Goal: Task Accomplishment & Management: Use online tool/utility

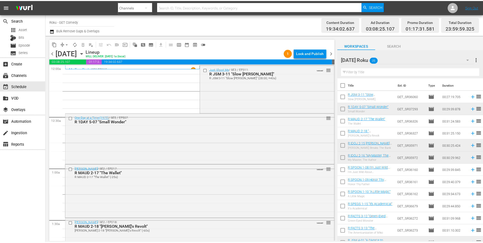
scroll to position [154, 0]
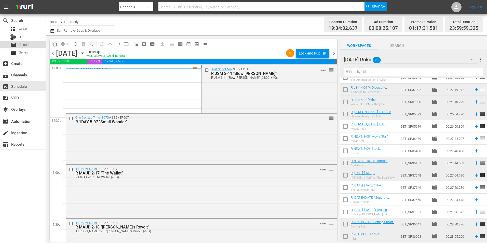
click at [21, 45] on span "Episode" at bounding box center [24, 44] width 11 height 5
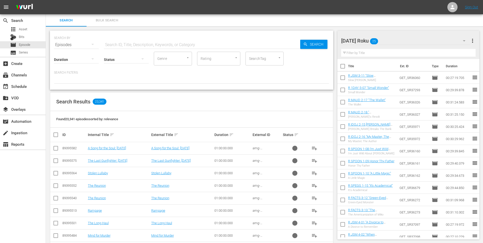
click at [344, 69] on input "checkbox" at bounding box center [343, 67] width 11 height 11
checkbox input "true"
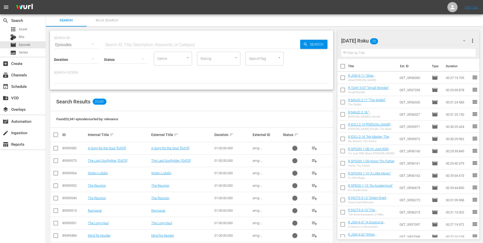
checkbox input "true"
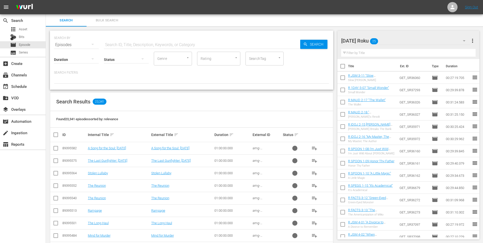
checkbox input "true"
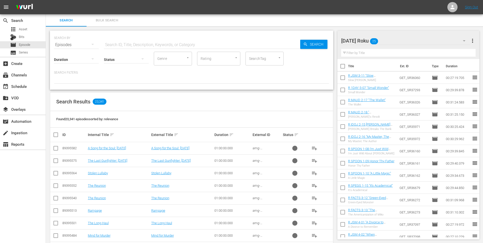
checkbox input "true"
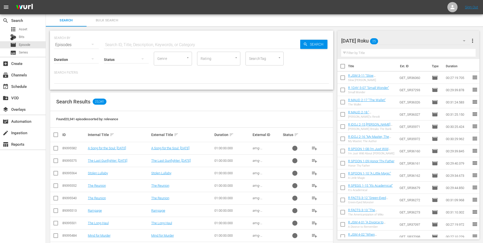
checkbox input "true"
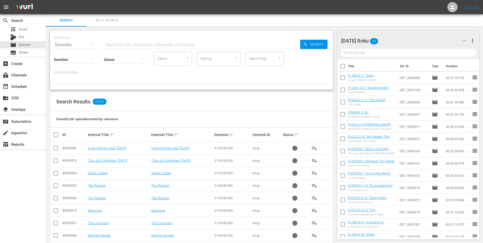
checkbox input "true"
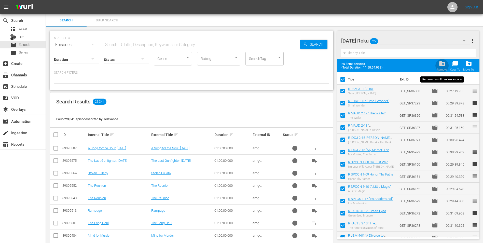
click at [444, 62] on span "folder_delete" at bounding box center [442, 63] width 7 height 7
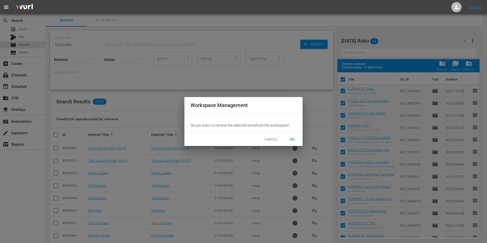
click at [297, 139] on button "OK" at bounding box center [292, 139] width 16 height 9
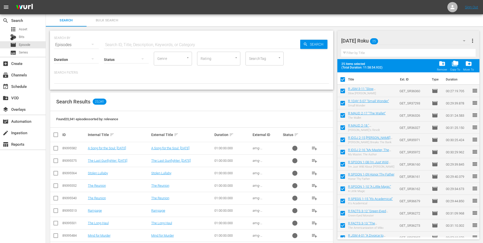
checkbox input "false"
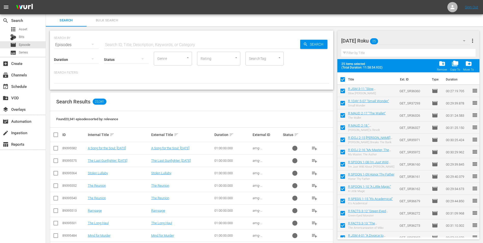
checkbox input "false"
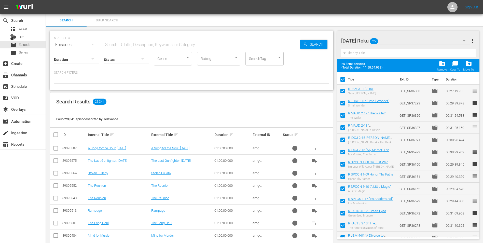
checkbox input "false"
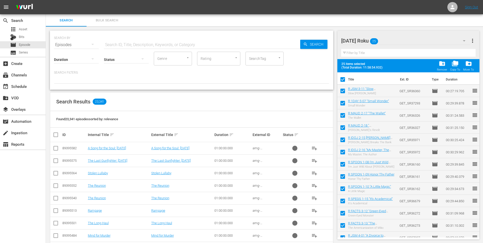
checkbox input "false"
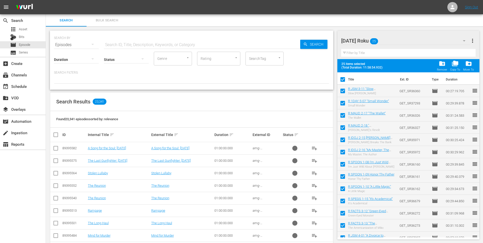
checkbox input "false"
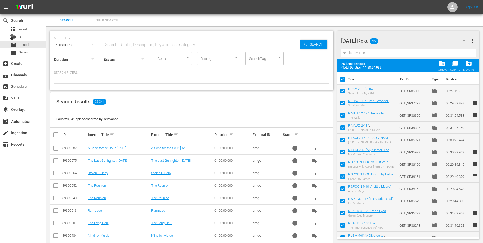
checkbox input "false"
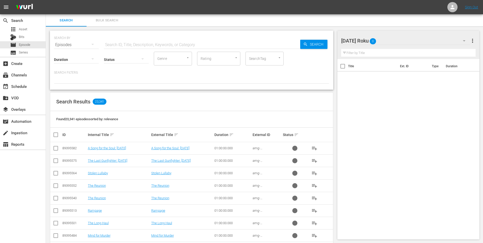
click at [407, 40] on div "[DATE] Roku 0" at bounding box center [406, 41] width 129 height 14
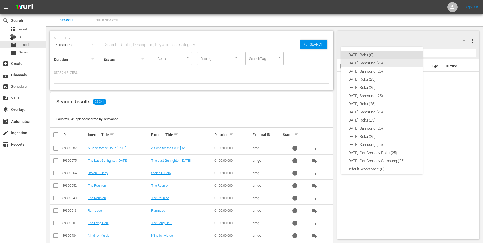
click at [374, 65] on div "[DATE] Samsung (25)" at bounding box center [382, 63] width 69 height 8
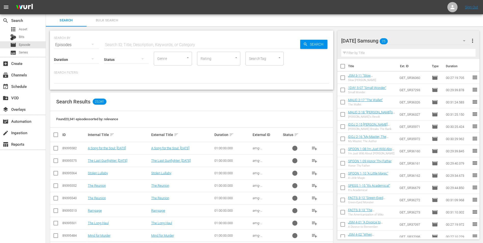
click at [342, 68] on input "checkbox" at bounding box center [343, 67] width 11 height 11
checkbox input "true"
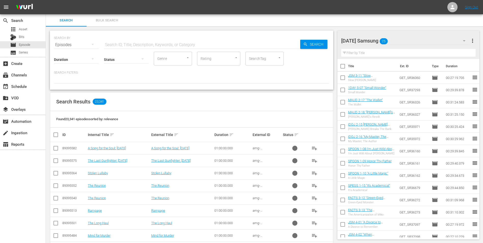
checkbox input "true"
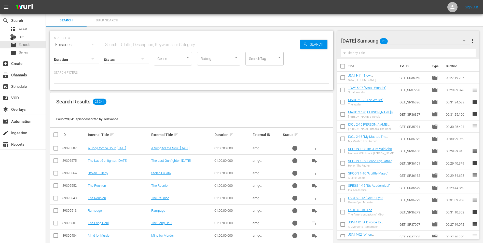
checkbox input "true"
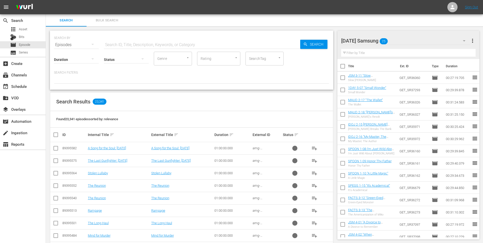
checkbox input "true"
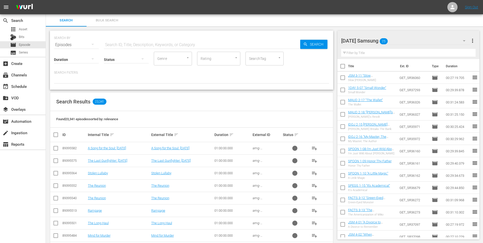
checkbox input "true"
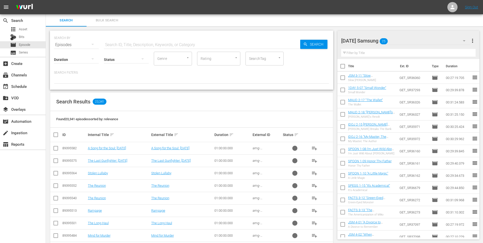
checkbox input "true"
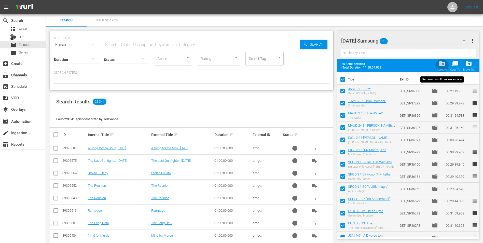
click at [445, 64] on span "folder_delete" at bounding box center [442, 63] width 7 height 7
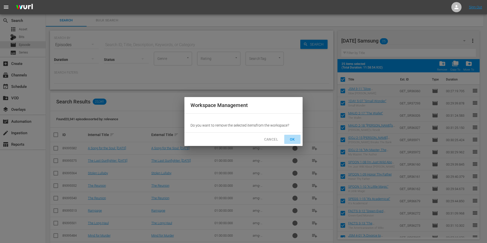
click at [290, 137] on span "OK" at bounding box center [293, 139] width 8 height 6
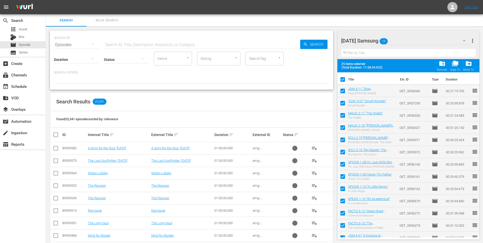
checkbox input "false"
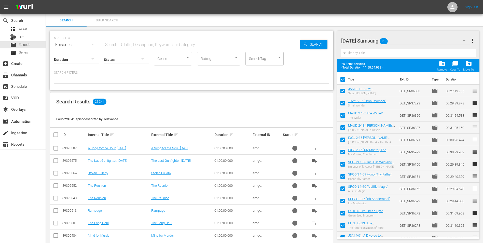
checkbox input "false"
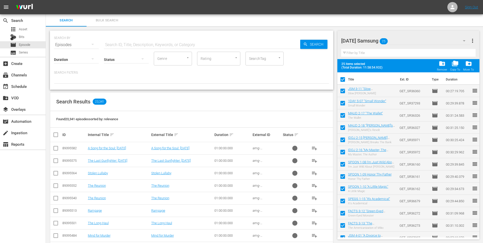
checkbox input "false"
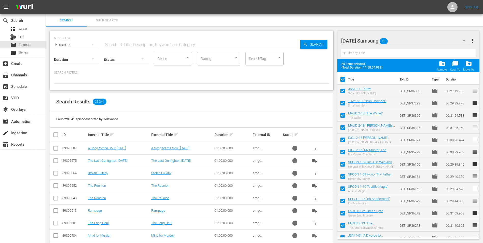
checkbox input "false"
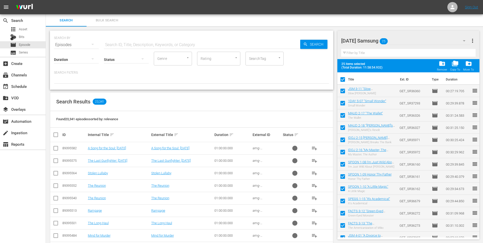
checkbox input "false"
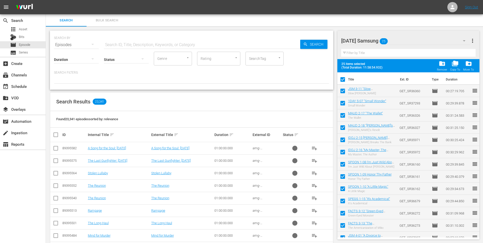
checkbox input "false"
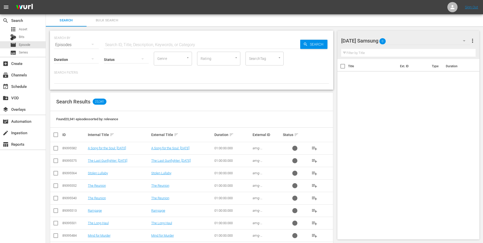
click at [412, 41] on div "[DATE] Samsung 0" at bounding box center [406, 41] width 129 height 14
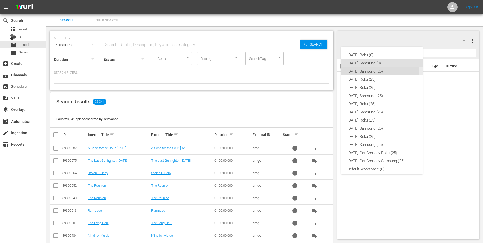
click at [371, 70] on div "[DATE] Samsung (25)" at bounding box center [382, 71] width 69 height 8
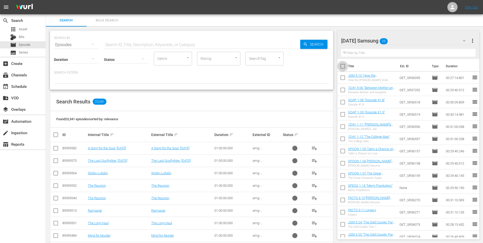
click at [344, 67] on input "checkbox" at bounding box center [343, 67] width 11 height 11
checkbox input "true"
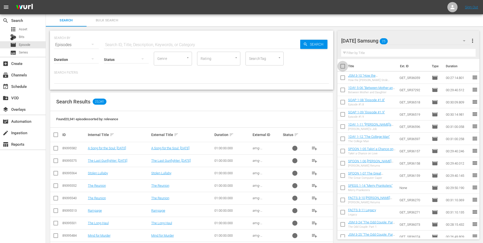
checkbox input "true"
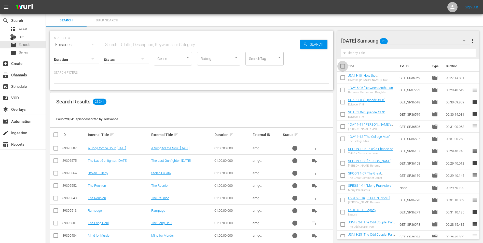
checkbox input "true"
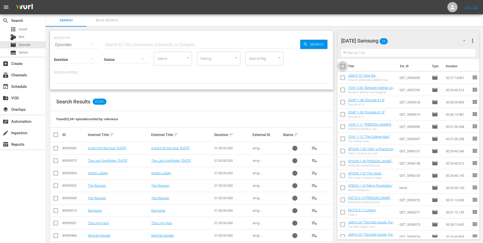
checkbox input "true"
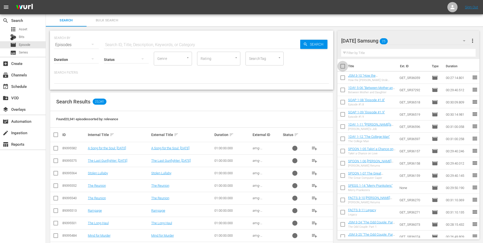
checkbox input "true"
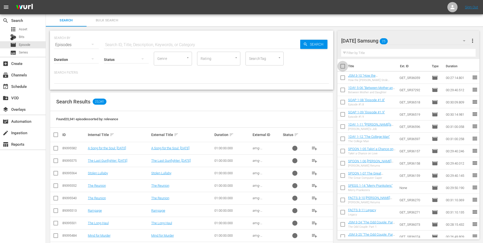
checkbox input "true"
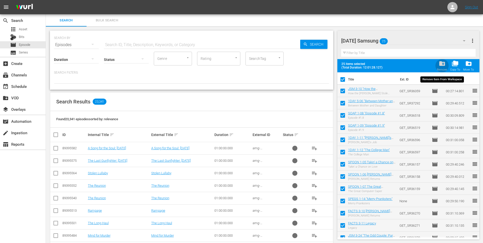
click at [445, 69] on div "Remove" at bounding box center [442, 69] width 10 height 3
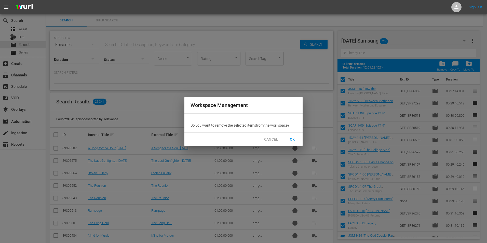
click at [300, 139] on button "OK" at bounding box center [292, 139] width 16 height 9
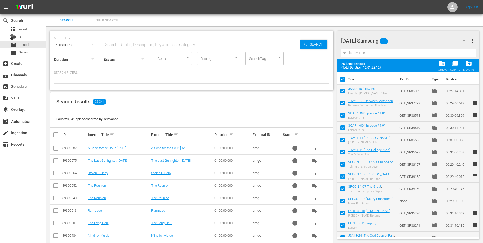
checkbox input "false"
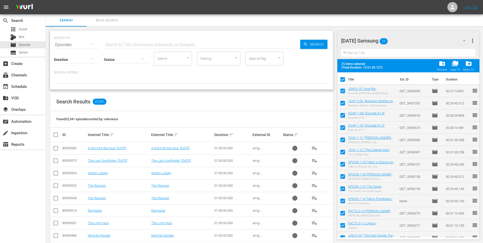
checkbox input "false"
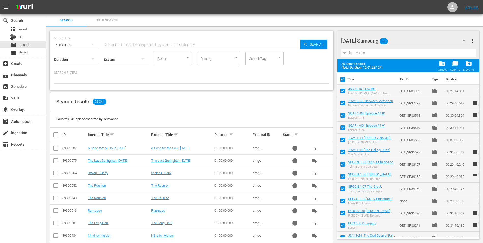
checkbox input "false"
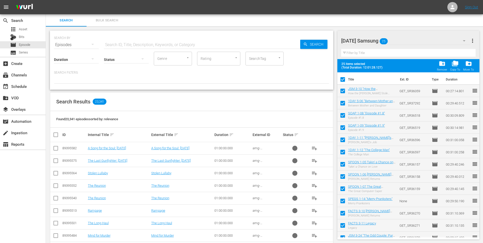
checkbox input "false"
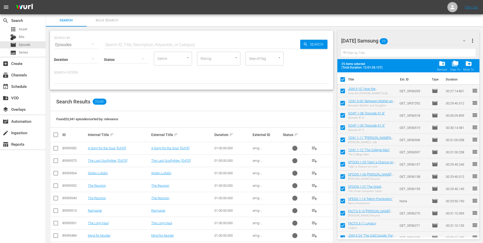
checkbox input "false"
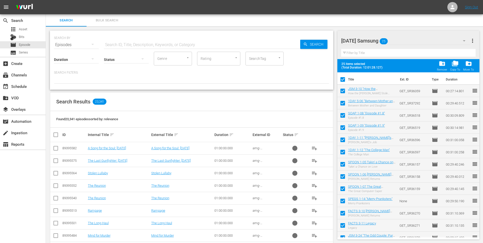
checkbox input "false"
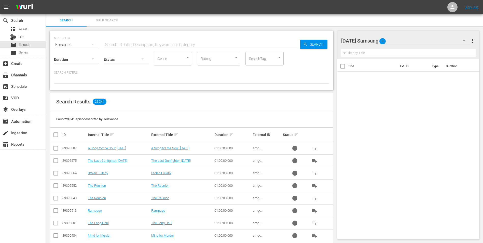
click at [399, 40] on div "[DATE] Samsung 0" at bounding box center [406, 41] width 129 height 14
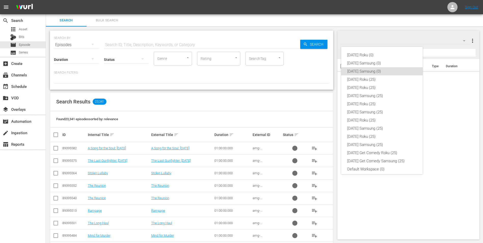
scroll to position [3, 0]
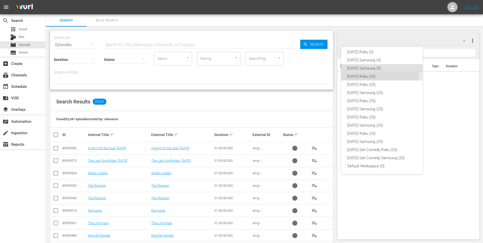
click at [370, 76] on div "[DATE] Roku (25)" at bounding box center [382, 76] width 69 height 8
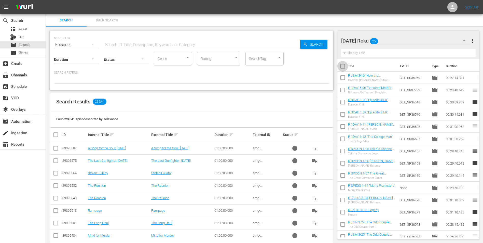
click at [344, 67] on input "checkbox" at bounding box center [343, 67] width 11 height 11
checkbox input "true"
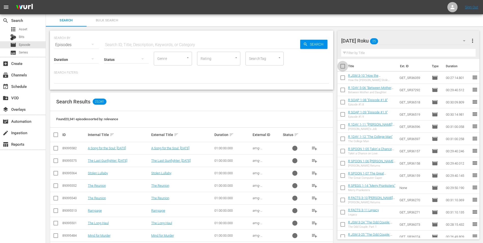
checkbox input "true"
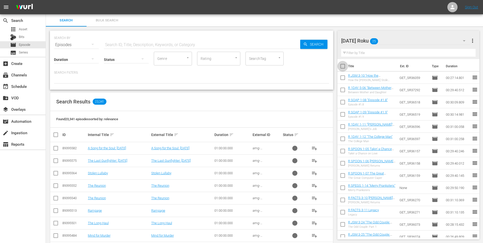
checkbox input "true"
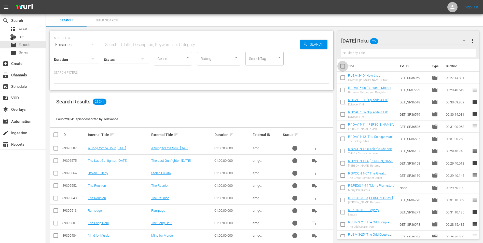
checkbox input "true"
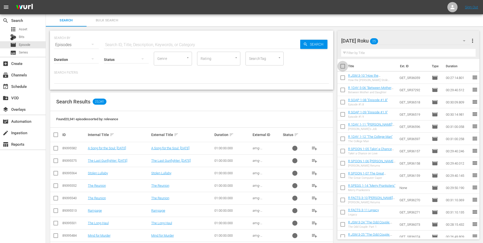
checkbox input "true"
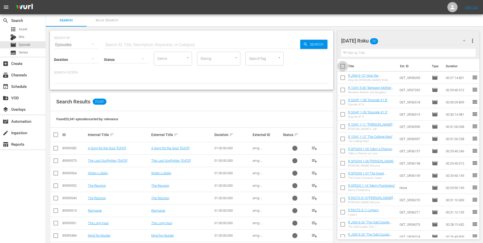
checkbox input "true"
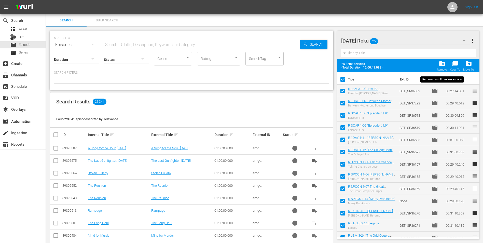
click at [442, 67] on span "folder_delete" at bounding box center [442, 63] width 7 height 7
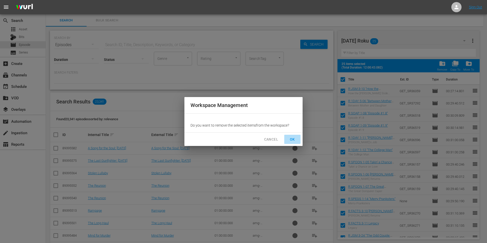
click at [293, 139] on span "OK" at bounding box center [293, 139] width 8 height 6
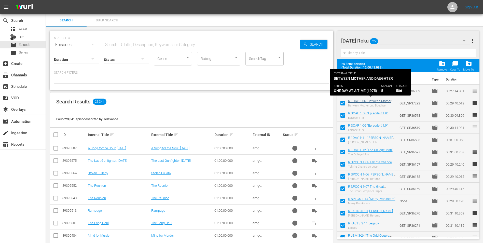
checkbox input "false"
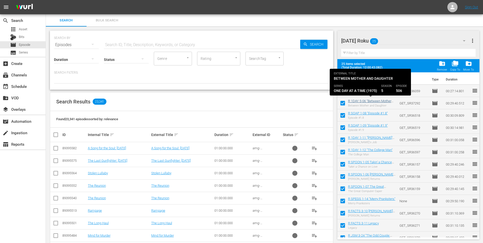
checkbox input "false"
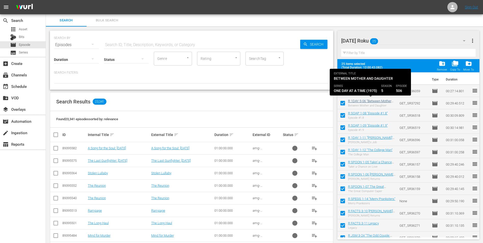
checkbox input "false"
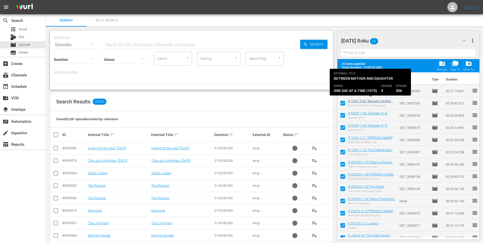
checkbox input "false"
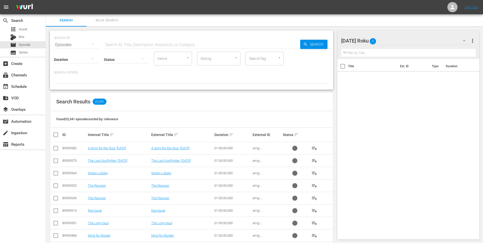
click at [398, 43] on div "[DATE] Roku 0" at bounding box center [406, 41] width 129 height 14
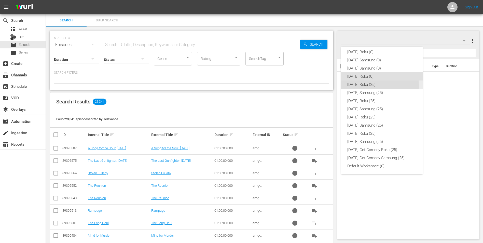
click at [370, 85] on div "[DATE] Roku (25)" at bounding box center [382, 85] width 69 height 8
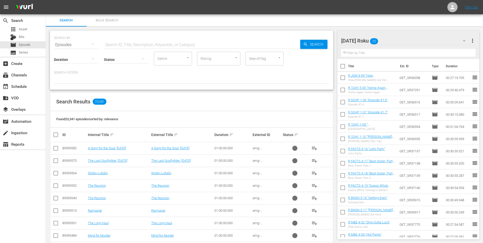
click at [344, 67] on input "checkbox" at bounding box center [343, 67] width 11 height 11
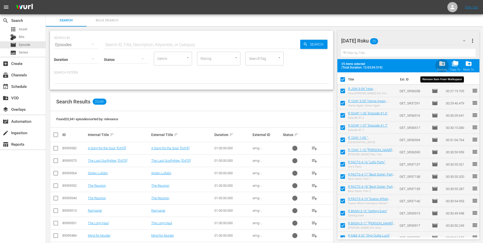
click at [439, 61] on span "folder_delete" at bounding box center [442, 63] width 7 height 7
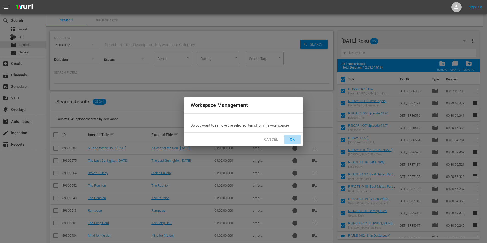
click at [293, 141] on span "OK" at bounding box center [293, 139] width 8 height 6
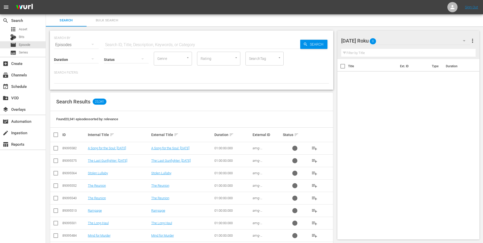
click at [386, 47] on div "[DATE] Roku 0" at bounding box center [406, 41] width 129 height 14
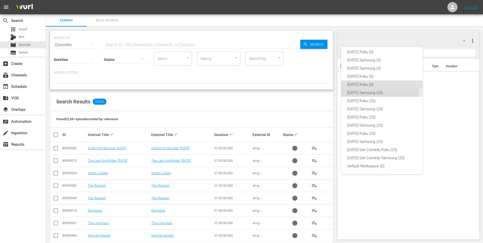
click at [365, 94] on div "[DATE] Samsung (25)" at bounding box center [382, 93] width 69 height 8
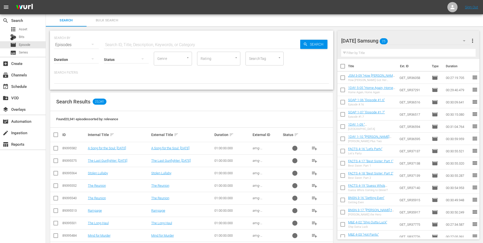
click at [343, 68] on input "checkbox" at bounding box center [343, 67] width 11 height 11
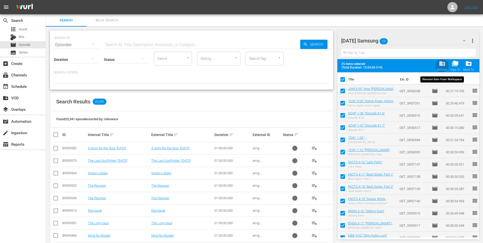
click at [444, 64] on span "folder_delete" at bounding box center [442, 63] width 7 height 7
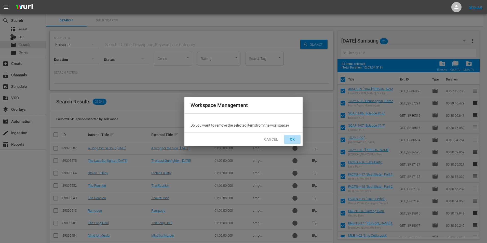
click at [294, 137] on span "OK" at bounding box center [293, 139] width 8 height 6
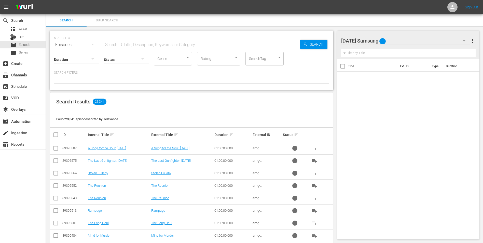
click at [392, 43] on div "[DATE] Samsung 0" at bounding box center [406, 41] width 129 height 14
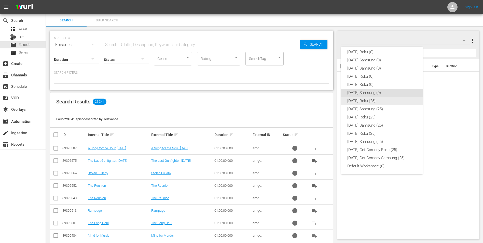
click at [370, 99] on div "[DATE] Roku (25)" at bounding box center [382, 101] width 69 height 8
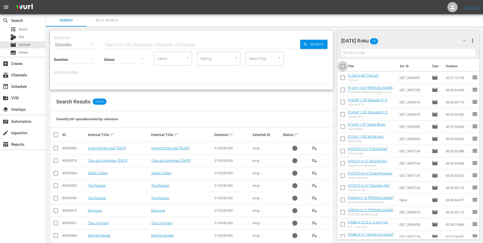
click at [345, 66] on input "checkbox" at bounding box center [343, 67] width 11 height 11
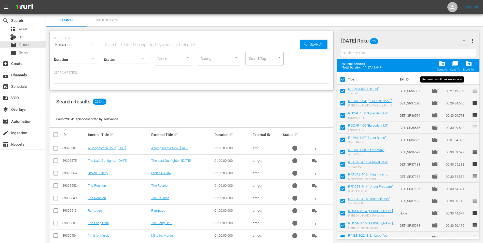
click at [445, 65] on span "folder_delete" at bounding box center [442, 63] width 7 height 7
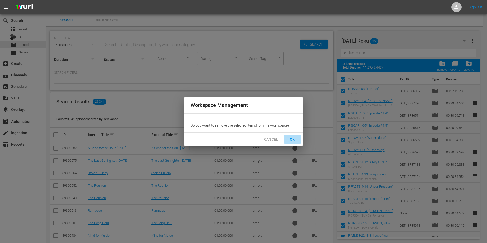
click at [294, 136] on span "OK" at bounding box center [293, 139] width 8 height 6
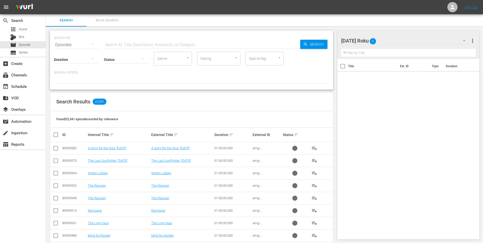
click at [402, 43] on div "[DATE] Roku 0" at bounding box center [406, 41] width 129 height 14
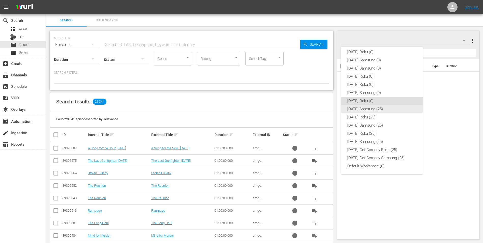
click at [372, 106] on div "[DATE] Samsung (25)" at bounding box center [382, 109] width 69 height 8
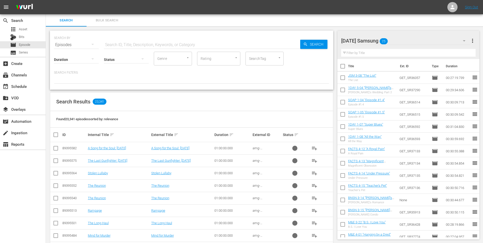
click at [344, 65] on input "checkbox" at bounding box center [343, 67] width 11 height 11
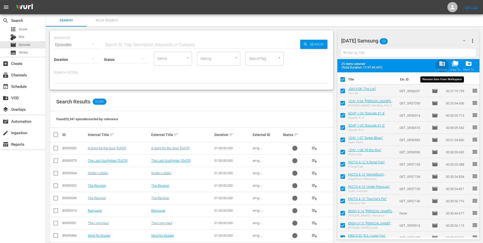
click at [445, 66] on span "folder_delete" at bounding box center [442, 63] width 7 height 7
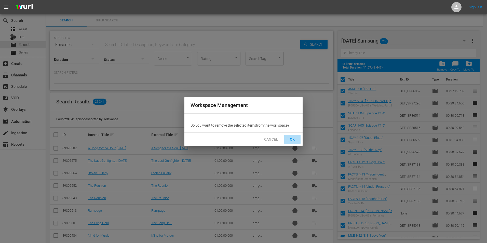
click at [293, 135] on button "OK" at bounding box center [292, 139] width 16 height 9
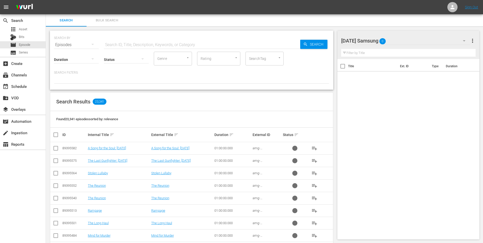
click at [407, 43] on div "[DATE] Samsung 0" at bounding box center [406, 41] width 129 height 14
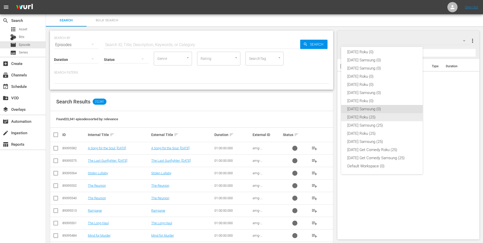
click at [372, 114] on div "[DATE] Roku (25)" at bounding box center [382, 117] width 69 height 8
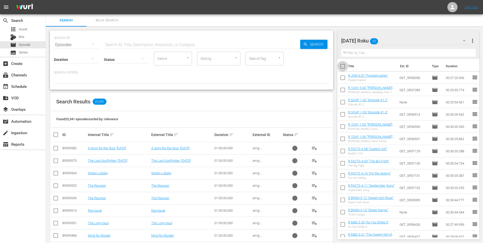
click at [342, 67] on input "checkbox" at bounding box center [343, 67] width 11 height 11
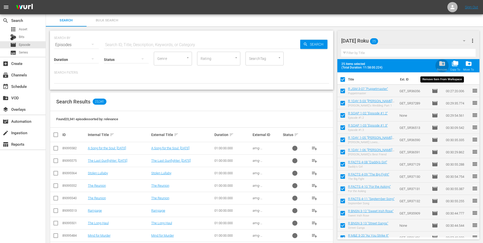
click at [445, 63] on span "folder_delete" at bounding box center [442, 63] width 7 height 7
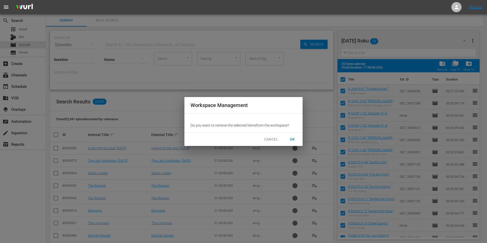
click at [299, 138] on button "OK" at bounding box center [292, 139] width 16 height 9
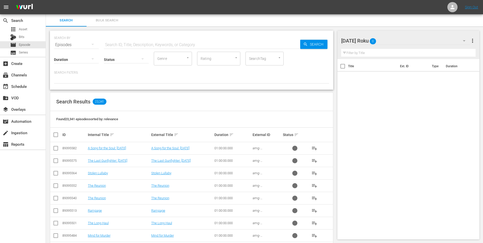
click at [398, 37] on div "[DATE] Roku 0" at bounding box center [406, 41] width 129 height 14
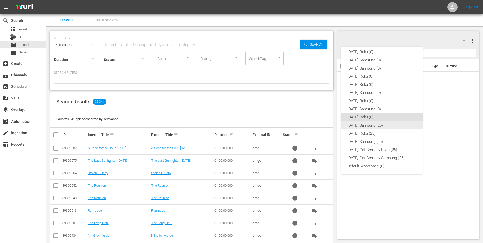
click at [374, 125] on div "[DATE] Samsung (25)" at bounding box center [382, 125] width 69 height 8
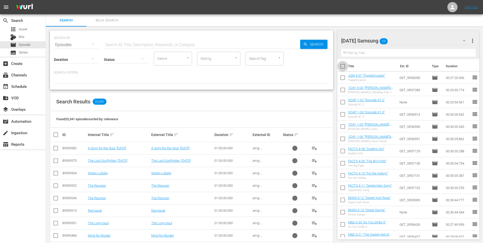
click at [341, 69] on input "checkbox" at bounding box center [343, 67] width 11 height 11
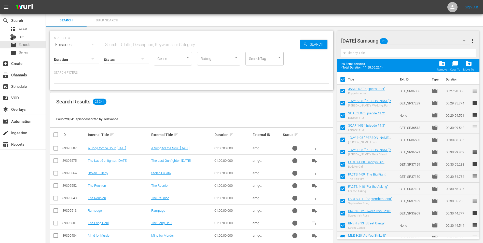
click at [443, 64] on span "folder_delete" at bounding box center [442, 63] width 7 height 7
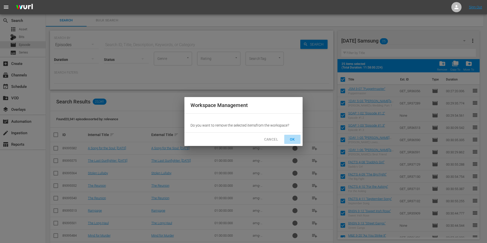
click at [291, 140] on span "OK" at bounding box center [293, 139] width 8 height 6
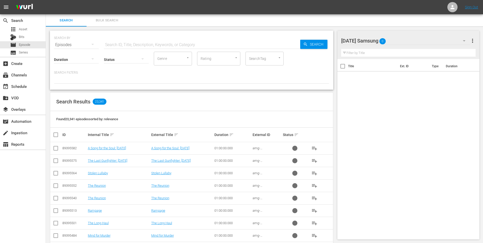
click at [420, 40] on div "[DATE] Samsung 0" at bounding box center [406, 41] width 129 height 14
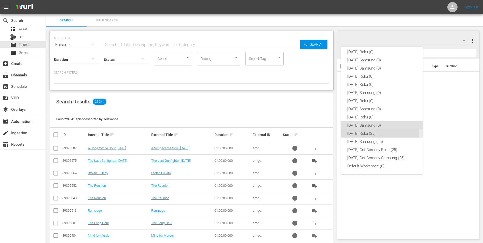
click at [380, 131] on div "[DATE] Roku (25)" at bounding box center [382, 133] width 69 height 8
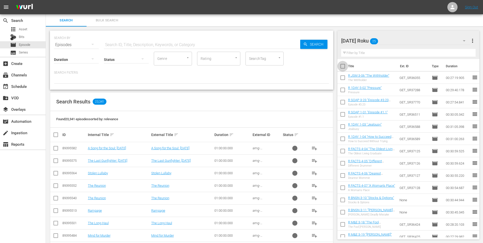
click at [343, 64] on input "checkbox" at bounding box center [343, 67] width 11 height 11
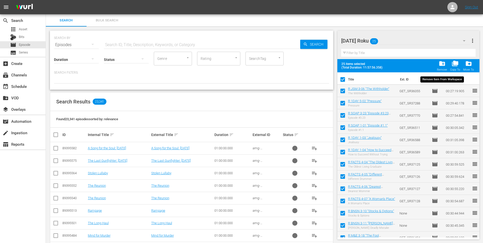
click at [447, 68] on div "folder_delete Remove" at bounding box center [442, 65] width 10 height 11
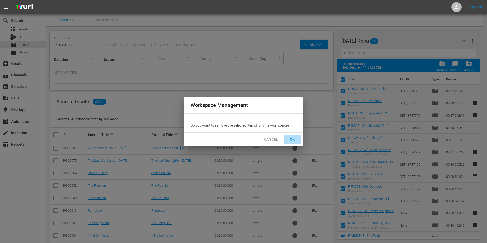
drag, startPoint x: 296, startPoint y: 138, endPoint x: 297, endPoint y: 136, distance: 2.6
click at [296, 138] on span "OK" at bounding box center [293, 139] width 8 height 6
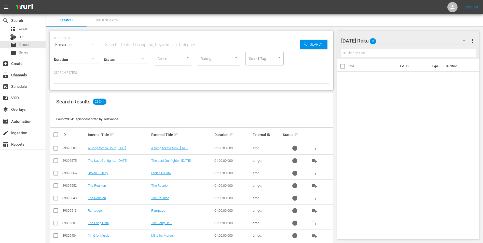
click at [440, 37] on div "[DATE] Roku 0" at bounding box center [406, 41] width 129 height 14
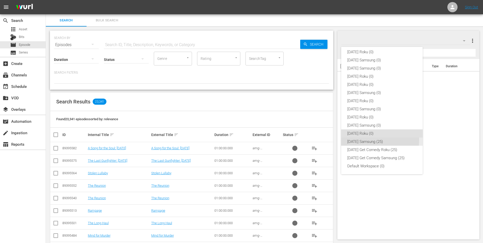
click at [368, 140] on div "[DATE] Samsung (25)" at bounding box center [382, 142] width 69 height 8
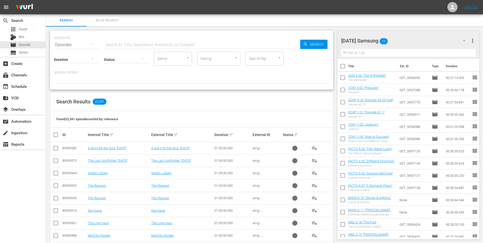
click at [345, 67] on input "checkbox" at bounding box center [343, 67] width 11 height 11
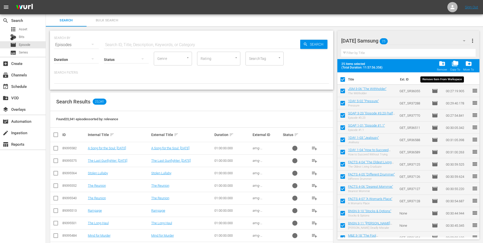
click at [442, 63] on span "folder_delete" at bounding box center [442, 63] width 7 height 7
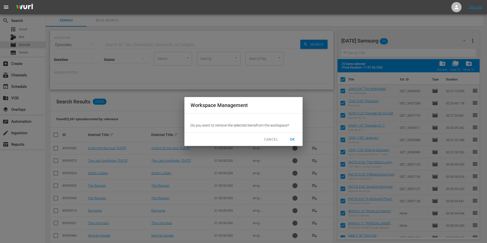
click at [293, 139] on div "CANCEL OK" at bounding box center [244, 140] width 118 height 14
click at [293, 139] on span "OK" at bounding box center [293, 139] width 8 height 6
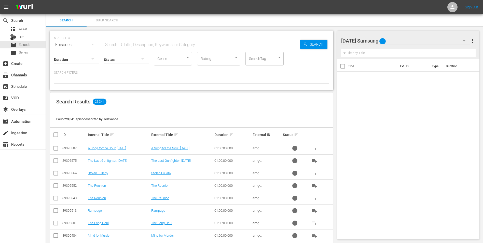
click at [406, 44] on div "[DATE] Samsung 0" at bounding box center [406, 41] width 129 height 14
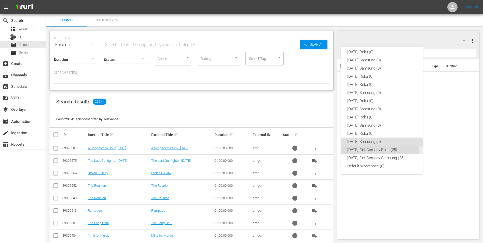
drag, startPoint x: 360, startPoint y: 150, endPoint x: 362, endPoint y: 139, distance: 11.9
click at [360, 150] on div "[DATE] Get Comedy Roku (25)" at bounding box center [382, 150] width 69 height 8
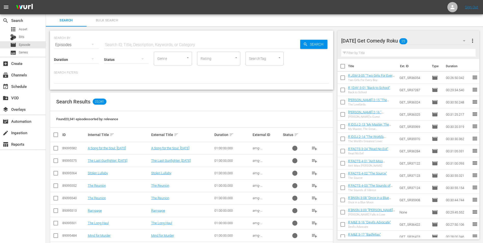
click at [344, 65] on input "checkbox" at bounding box center [343, 67] width 11 height 11
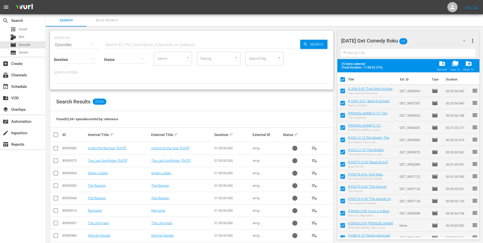
click at [447, 68] on div "folder_delete Remove" at bounding box center [442, 65] width 10 height 11
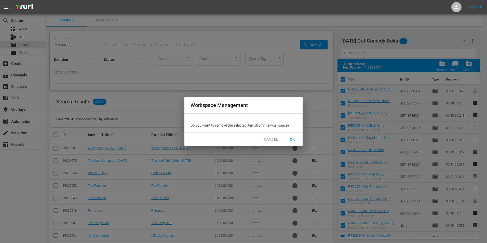
click at [298, 139] on button "OK" at bounding box center [292, 139] width 16 height 9
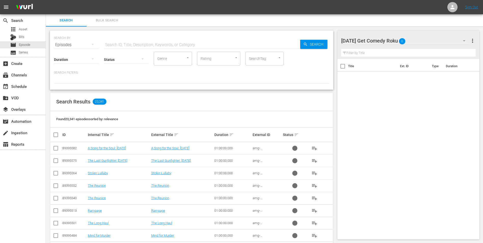
click at [412, 42] on div "[DATE] Get Comedy Roku 0" at bounding box center [406, 41] width 129 height 14
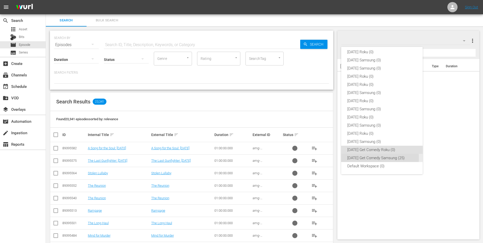
click at [367, 158] on div "[DATE] Get Comedy Samsung (25)" at bounding box center [382, 158] width 69 height 8
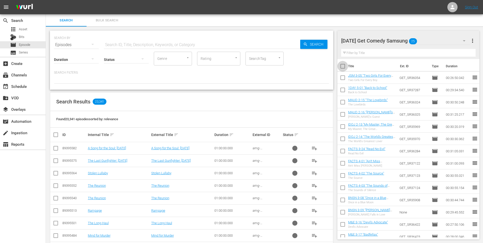
click at [344, 67] on input "checkbox" at bounding box center [343, 67] width 11 height 11
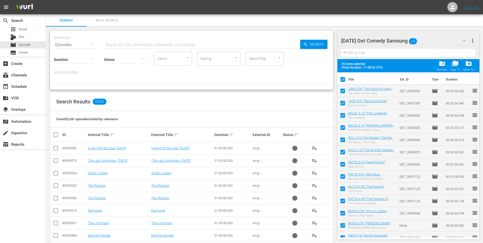
click at [444, 65] on span "folder_delete" at bounding box center [442, 63] width 7 height 7
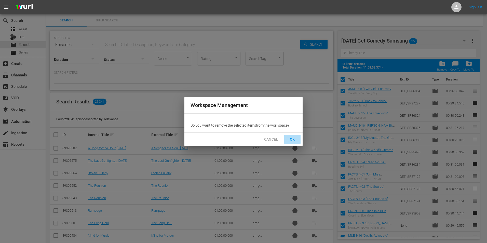
click at [294, 139] on span "OK" at bounding box center [293, 139] width 8 height 6
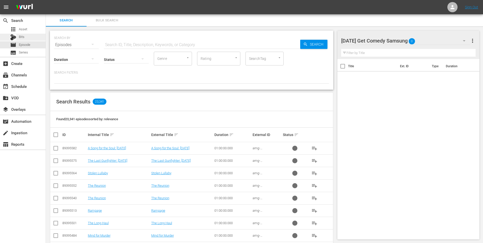
click at [25, 39] on div "Bits" at bounding box center [23, 37] width 46 height 7
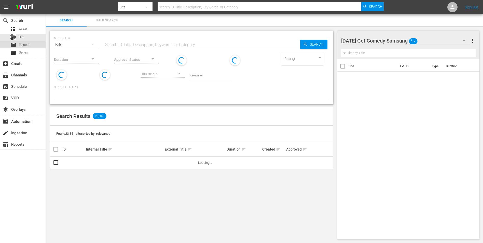
click at [25, 43] on span "Episode" at bounding box center [24, 44] width 11 height 5
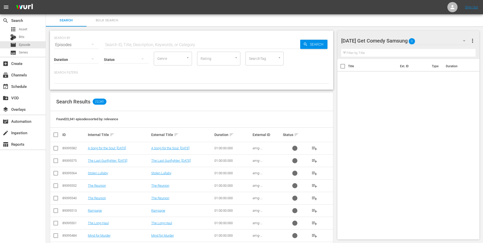
click at [431, 43] on div "[DATE] Get Comedy Samsung 0" at bounding box center [406, 41] width 129 height 14
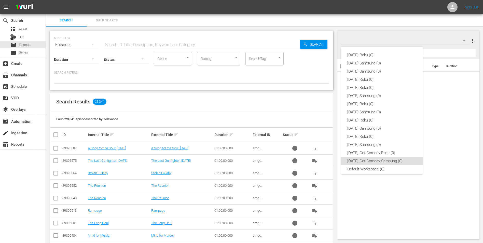
scroll to position [3, 0]
click at [431, 43] on div "[DATE] Roku (0) [DATE] Samsung (0) [DATE] Samsung (0) [DATE] Roku (0) [DATE] Ro…" at bounding box center [241, 121] width 483 height 243
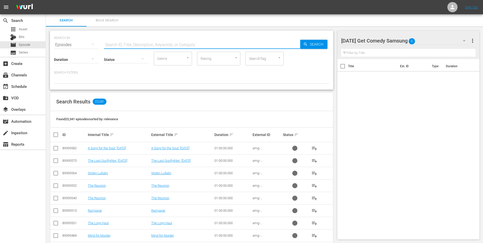
click at [131, 41] on input "text" at bounding box center [202, 45] width 196 height 12
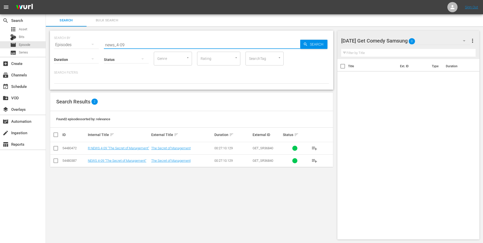
click at [57, 161] on input "checkbox" at bounding box center [56, 162] width 6 height 6
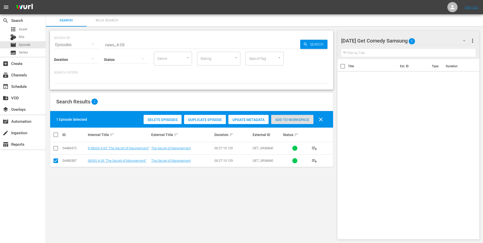
click at [291, 119] on span "Add to Workspace" at bounding box center [292, 120] width 42 height 4
click at [428, 40] on div "[DATE] Get Comedy Samsung 1" at bounding box center [406, 41] width 129 height 14
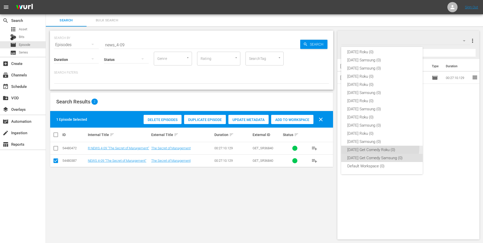
click at [375, 147] on div "[DATE] Get Comedy Roku (0)" at bounding box center [382, 150] width 69 height 8
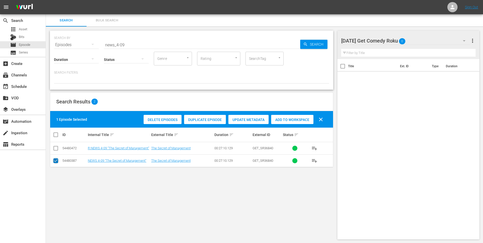
click at [55, 159] on input "checkbox" at bounding box center [56, 162] width 6 height 6
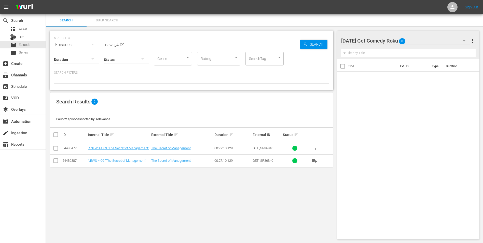
click at [55, 144] on td at bounding box center [55, 148] width 11 height 12
click at [55, 147] on input "checkbox" at bounding box center [56, 149] width 6 height 6
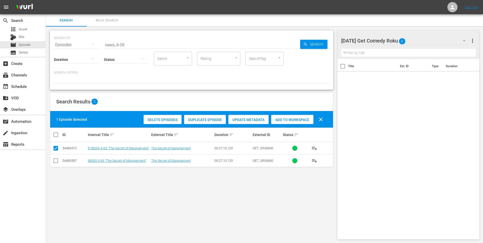
click at [285, 118] on span "Add to Workspace" at bounding box center [292, 120] width 42 height 4
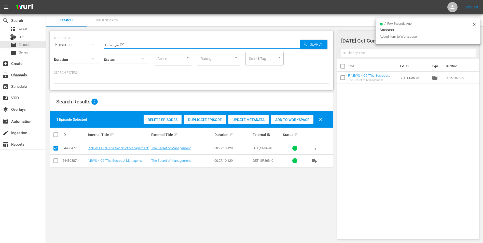
drag, startPoint x: 127, startPoint y: 44, endPoint x: 122, endPoint y: 44, distance: 5.4
click at [122, 44] on input "news_4-09" at bounding box center [202, 45] width 196 height 12
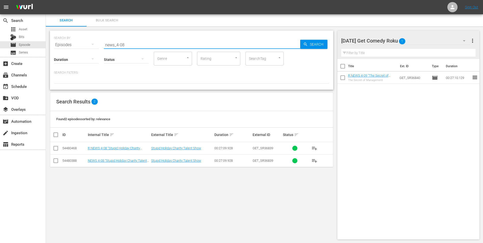
click at [56, 150] on input "checkbox" at bounding box center [56, 149] width 6 height 6
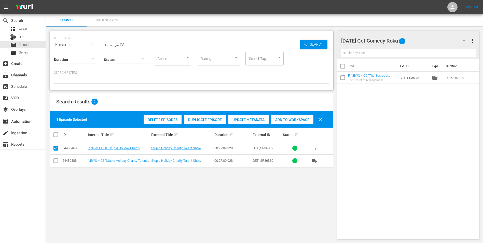
click at [293, 118] on span "Add to Workspace" at bounding box center [292, 120] width 42 height 4
click at [418, 39] on div "[DATE] Get Comedy Roku 2" at bounding box center [406, 41] width 129 height 14
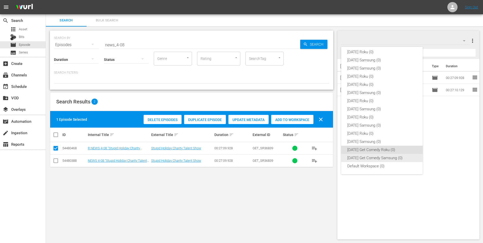
click at [367, 154] on div "[DATE] Get Comedy Samsung (0)" at bounding box center [382, 158] width 69 height 8
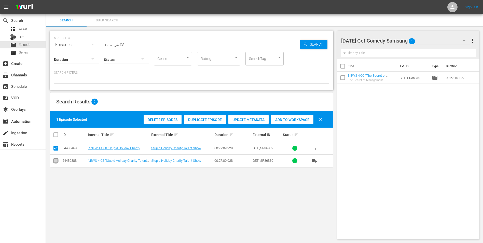
click at [58, 162] on input "checkbox" at bounding box center [56, 162] width 6 height 6
click at [56, 148] on input "checkbox" at bounding box center [56, 149] width 6 height 6
click at [299, 119] on span "Add to Workspace" at bounding box center [292, 120] width 42 height 4
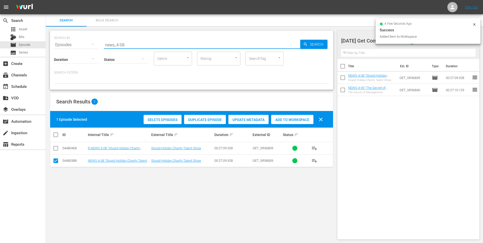
drag, startPoint x: 122, startPoint y: 45, endPoint x: 138, endPoint y: 46, distance: 15.3
click at [138, 46] on input "news_4-08" at bounding box center [202, 45] width 196 height 12
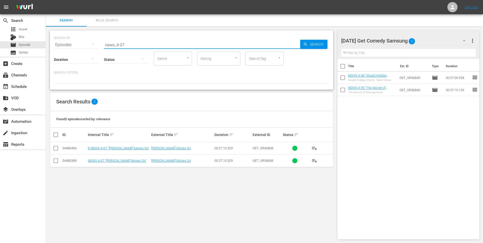
click at [57, 163] on input "checkbox" at bounding box center [56, 162] width 6 height 6
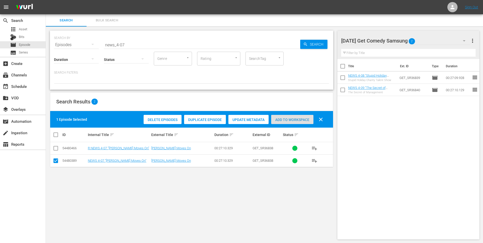
click at [286, 117] on div "Add to Workspace" at bounding box center [292, 120] width 42 height 10
click at [430, 42] on div "[DATE] Get Comedy Samsung 3" at bounding box center [406, 41] width 129 height 14
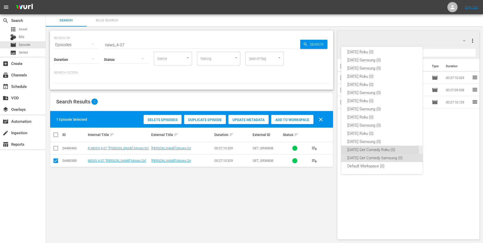
click at [358, 151] on div "[DATE] Get Comedy Roku (0)" at bounding box center [382, 150] width 69 height 8
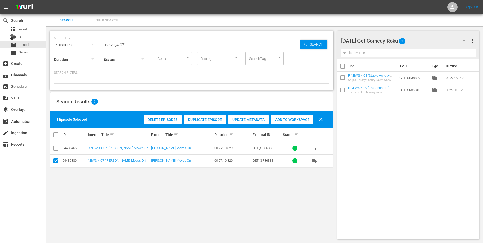
click at [51, 163] on td at bounding box center [55, 160] width 11 height 12
click at [55, 161] on input "checkbox" at bounding box center [56, 162] width 6 height 6
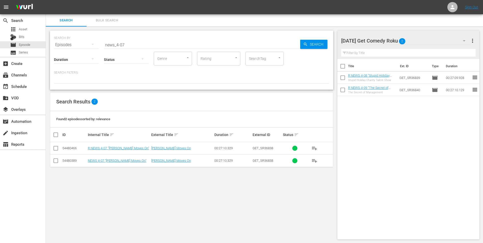
click at [57, 146] on input "checkbox" at bounding box center [56, 149] width 6 height 6
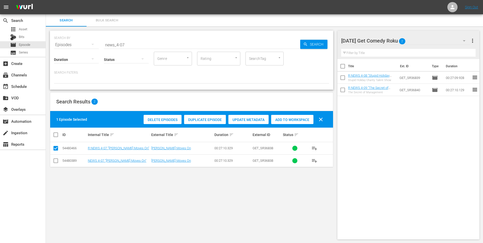
click at [296, 119] on span "Add to Workspace" at bounding box center [292, 120] width 42 height 4
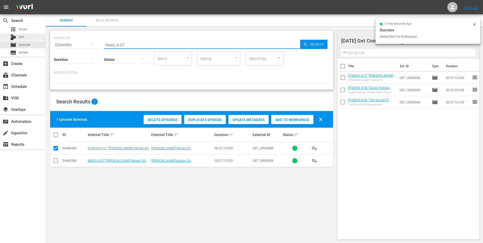
drag, startPoint x: 129, startPoint y: 45, endPoint x: 45, endPoint y: 38, distance: 85.0
click at [46, 0] on div "search Search apps Asset Bits movie Episode subtitles Series add_box Create sub…" at bounding box center [265, 0] width 438 height 0
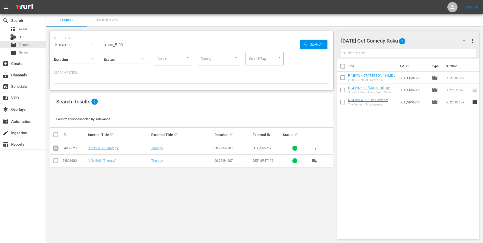
click at [57, 148] on input "checkbox" at bounding box center [56, 149] width 6 height 6
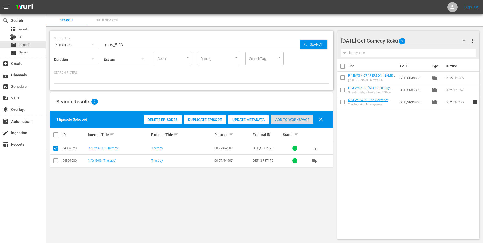
drag, startPoint x: 286, startPoint y: 117, endPoint x: 311, endPoint y: 109, distance: 26.2
click at [287, 117] on div "Add to Workspace" at bounding box center [292, 120] width 42 height 10
click at [413, 40] on div "[DATE] Get Comedy Roku 4" at bounding box center [406, 41] width 129 height 14
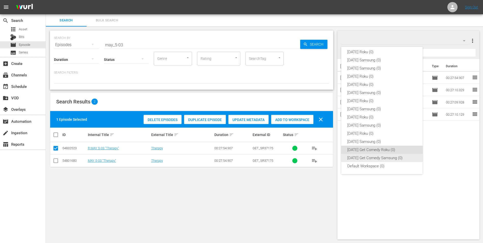
click at [352, 157] on div "[DATE] Get Comedy Samsung (0)" at bounding box center [382, 158] width 69 height 8
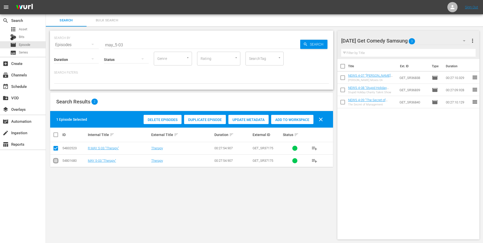
click at [54, 160] on input "checkbox" at bounding box center [56, 162] width 6 height 6
click at [54, 149] on input "checkbox" at bounding box center [56, 149] width 6 height 6
click at [302, 121] on span "Add to Workspace" at bounding box center [292, 120] width 42 height 4
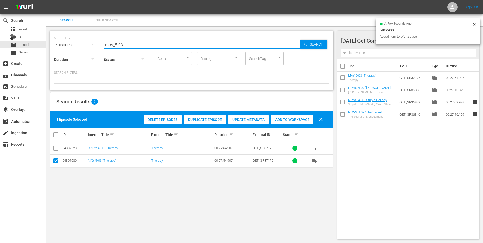
drag, startPoint x: 121, startPoint y: 45, endPoint x: 137, endPoint y: 45, distance: 16.8
click at [137, 45] on input "may_5-03" at bounding box center [202, 45] width 196 height 12
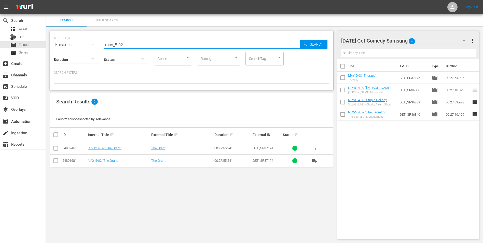
drag, startPoint x: 56, startPoint y: 162, endPoint x: 70, endPoint y: 163, distance: 14.3
click at [56, 162] on input "checkbox" at bounding box center [56, 162] width 6 height 6
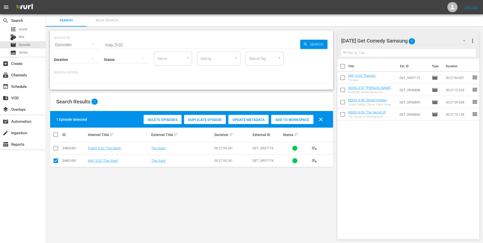
click at [283, 118] on span "Add to Workspace" at bounding box center [292, 120] width 42 height 4
click at [437, 36] on div "[DATE] Get Comedy Samsung 5" at bounding box center [406, 41] width 129 height 14
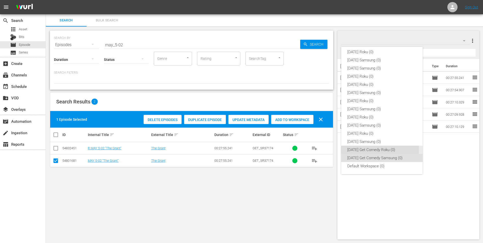
click at [366, 149] on div "[DATE] Get Comedy Roku (0)" at bounding box center [382, 150] width 69 height 8
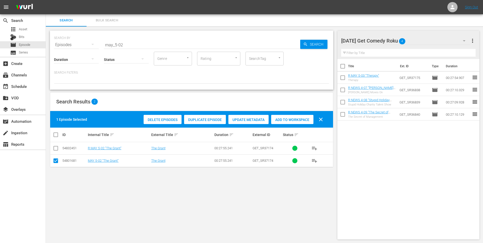
drag, startPoint x: 54, startPoint y: 161, endPoint x: 54, endPoint y: 154, distance: 6.4
click at [54, 160] on input "checkbox" at bounding box center [56, 162] width 6 height 6
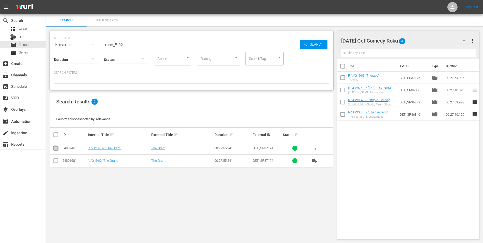
click at [55, 146] on icon at bounding box center [56, 148] width 6 height 6
click at [57, 148] on input "checkbox" at bounding box center [56, 149] width 6 height 6
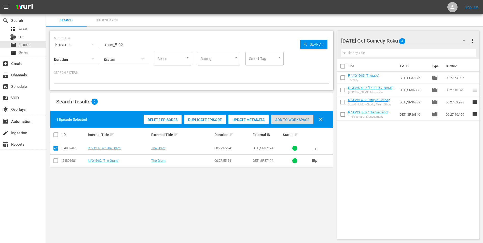
click at [284, 120] on span "Add to Workspace" at bounding box center [292, 120] width 42 height 4
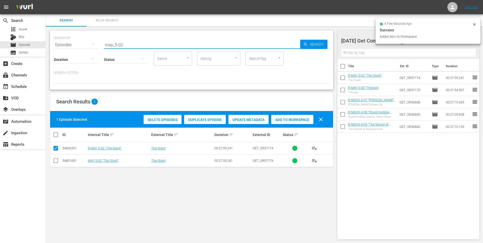
click at [121, 46] on input "may_5-02" at bounding box center [202, 45] width 196 height 12
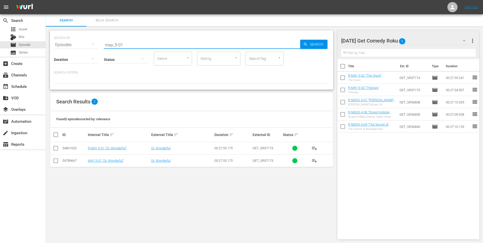
click at [56, 149] on input "checkbox" at bounding box center [56, 149] width 6 height 6
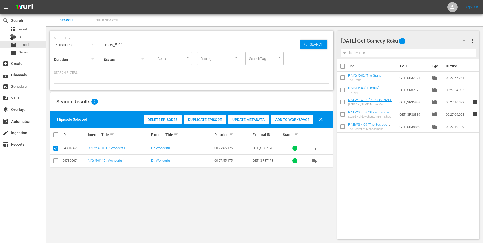
click at [296, 118] on span "Add to Workspace" at bounding box center [292, 120] width 42 height 4
click at [421, 39] on div "[DATE] Get Comedy Roku 6" at bounding box center [406, 41] width 129 height 14
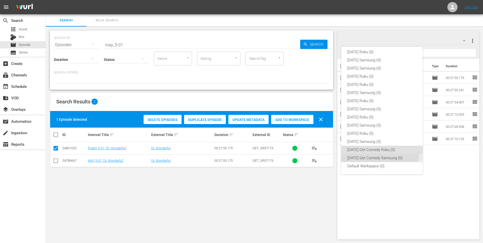
click at [361, 158] on div "[DATE] Get Comedy Samsung (0)" at bounding box center [382, 158] width 69 height 8
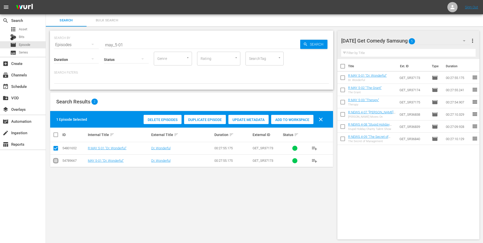
click at [57, 164] on input "checkbox" at bounding box center [56, 162] width 6 height 6
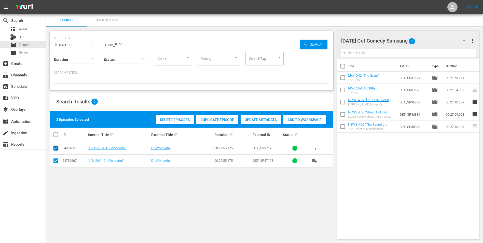
click at [54, 148] on input "checkbox" at bounding box center [56, 149] width 6 height 6
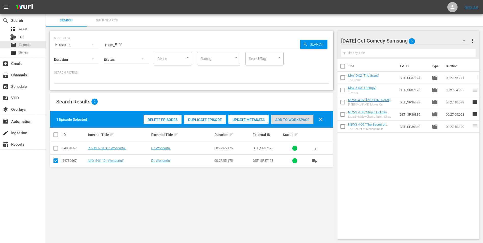
click at [296, 118] on span "Add to Workspace" at bounding box center [292, 120] width 42 height 4
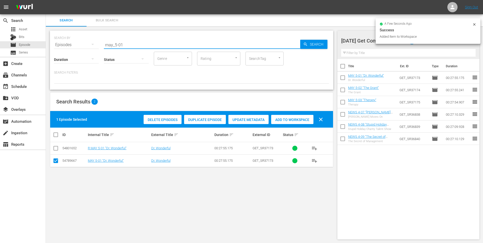
drag, startPoint x: 115, startPoint y: 43, endPoint x: 158, endPoint y: 51, distance: 43.5
click at [154, 50] on input "may_5-01" at bounding box center [202, 45] width 196 height 12
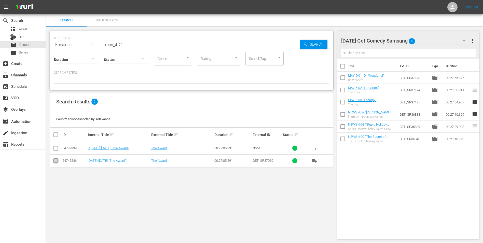
click at [56, 163] on input "checkbox" at bounding box center [56, 162] width 6 height 6
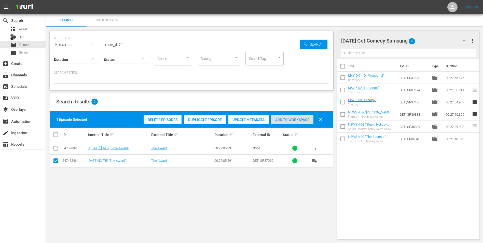
click at [298, 122] on div "Add to Workspace" at bounding box center [292, 120] width 42 height 10
click at [426, 41] on div "[DATE] Get Comedy Samsung 7" at bounding box center [406, 41] width 129 height 14
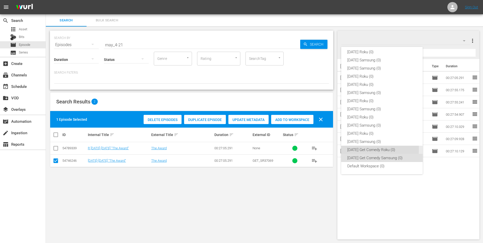
click at [352, 149] on div "[DATE] Get Comedy Roku (0)" at bounding box center [382, 150] width 69 height 8
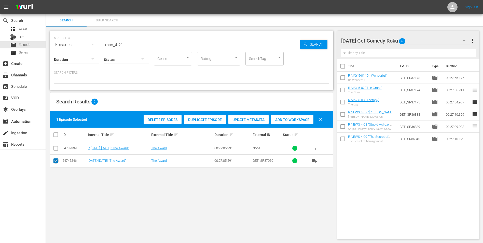
click at [54, 159] on input "checkbox" at bounding box center [56, 162] width 6 height 6
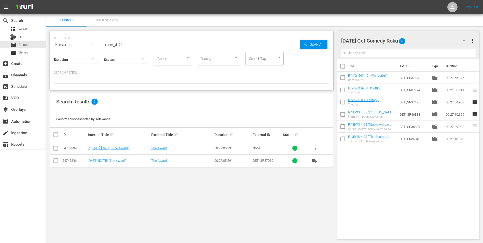
click at [55, 148] on input "checkbox" at bounding box center [56, 149] width 6 height 6
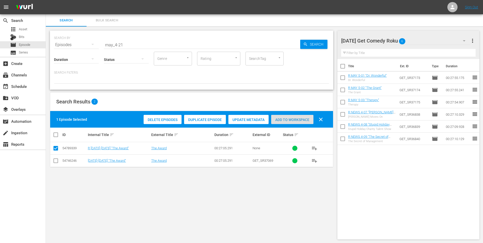
click at [277, 121] on span "Add to Workspace" at bounding box center [292, 120] width 42 height 4
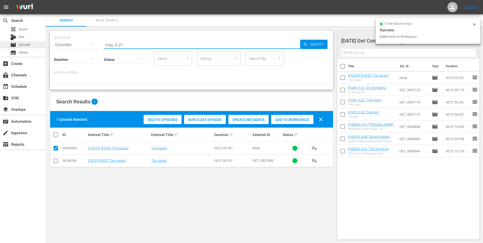
drag, startPoint x: 132, startPoint y: 43, endPoint x: 34, endPoint y: 42, distance: 97.9
click at [46, 0] on div "search Search apps Asset Bits movie Episode subtitles Series add_box Create sub…" at bounding box center [265, 0] width 438 height 0
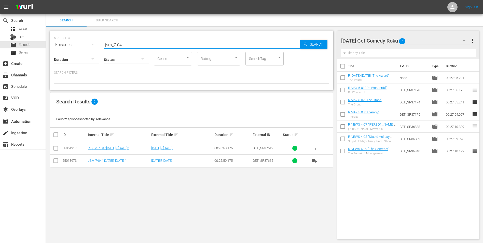
click at [54, 150] on input "checkbox" at bounding box center [56, 149] width 6 height 6
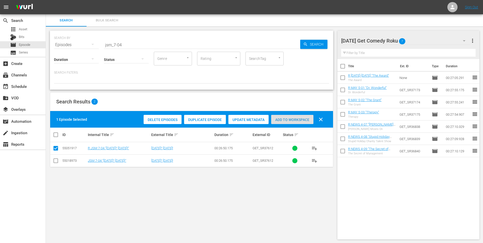
click at [301, 120] on span "Add to Workspace" at bounding box center [292, 120] width 42 height 4
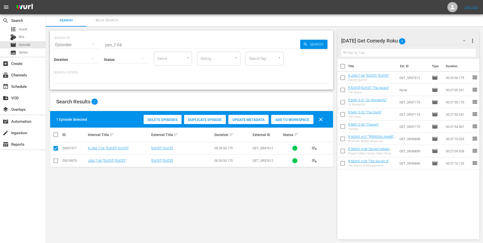
click at [427, 40] on div "[DATE] Get Comedy Roku 8" at bounding box center [406, 41] width 129 height 14
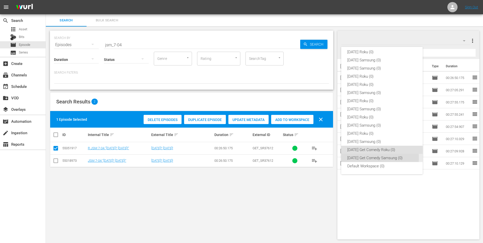
click at [360, 158] on div "[DATE] Get Comedy Samsung (0)" at bounding box center [382, 158] width 69 height 8
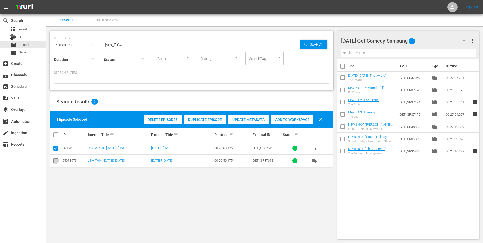
click at [54, 161] on input "checkbox" at bounding box center [56, 162] width 6 height 6
click at [54, 147] on input "checkbox" at bounding box center [56, 149] width 6 height 6
click at [303, 118] on span "Add to Workspace" at bounding box center [292, 120] width 42 height 4
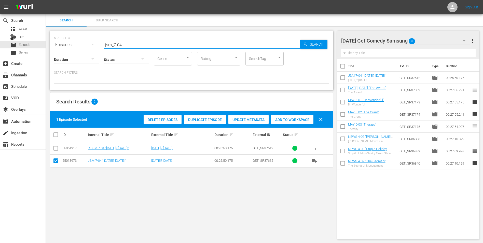
drag, startPoint x: 120, startPoint y: 46, endPoint x: 142, endPoint y: 46, distance: 22.2
click at [142, 46] on input "jsm_7-04" at bounding box center [202, 45] width 196 height 12
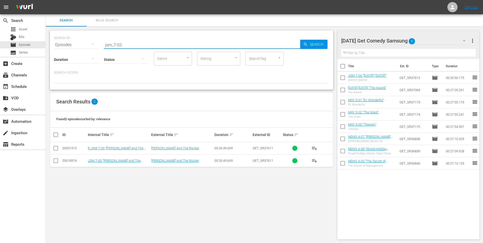
click at [58, 161] on input "checkbox" at bounding box center [56, 162] width 6 height 6
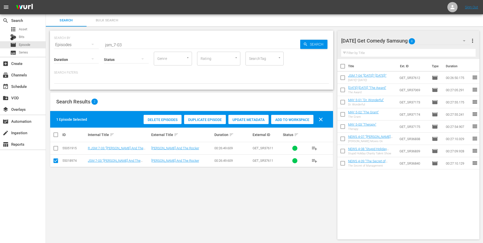
click at [293, 114] on div "Delete Episodes Duplicate Episode Update Metadata Add to Workspace clear" at bounding box center [234, 119] width 185 height 12
click at [293, 120] on span "Add to Workspace" at bounding box center [292, 120] width 42 height 4
click at [429, 41] on div "[DATE] Get Comedy Samsung 9" at bounding box center [406, 41] width 129 height 14
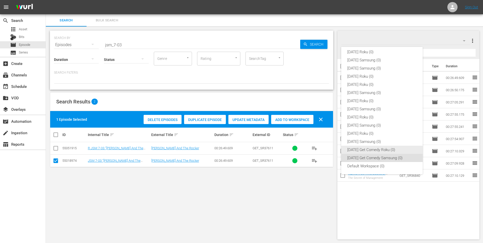
click at [363, 152] on div "[DATE] Get Comedy Roku (0)" at bounding box center [382, 150] width 69 height 8
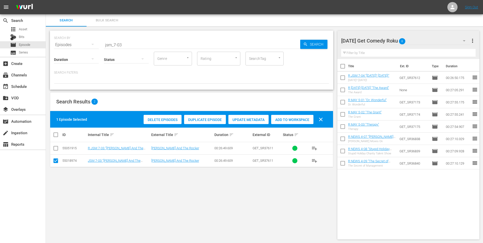
click at [56, 162] on input "checkbox" at bounding box center [56, 162] width 6 height 6
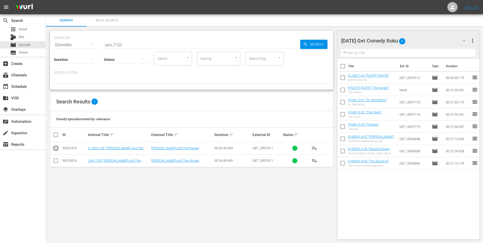
click at [55, 150] on input "checkbox" at bounding box center [56, 149] width 6 height 6
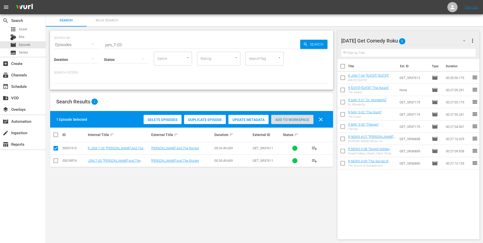
click at [280, 119] on span "Add to Workspace" at bounding box center [292, 120] width 42 height 4
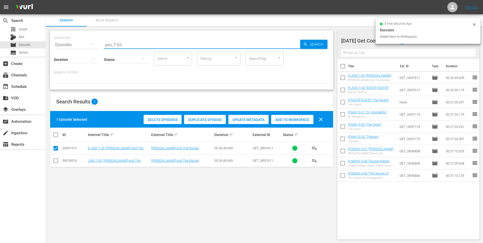
drag, startPoint x: 119, startPoint y: 45, endPoint x: 129, endPoint y: 47, distance: 10.1
click at [129, 47] on input "jsm_7-03" at bounding box center [202, 45] width 196 height 12
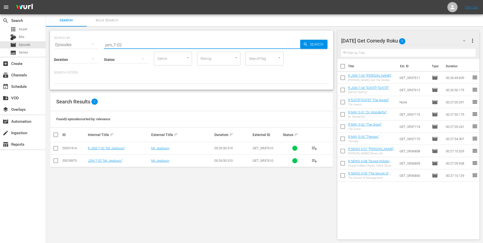
click at [58, 162] on input "checkbox" at bounding box center [56, 162] width 6 height 6
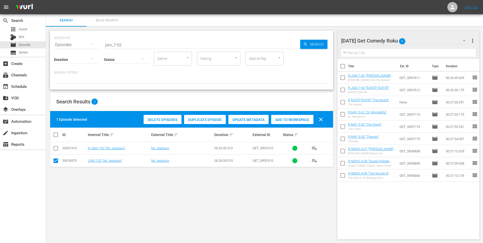
click at [55, 161] on input "checkbox" at bounding box center [56, 162] width 6 height 6
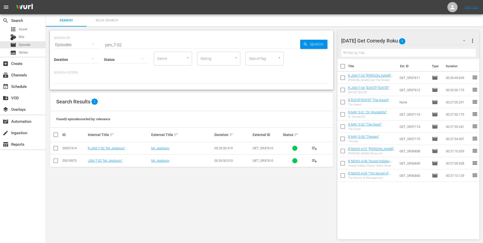
click at [53, 147] on input "checkbox" at bounding box center [56, 149] width 6 height 6
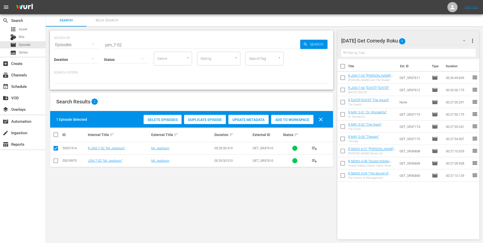
click at [298, 119] on span "Add to Workspace" at bounding box center [292, 120] width 42 height 4
click at [420, 40] on div "[DATE] Get Comedy Roku 10" at bounding box center [406, 41] width 129 height 14
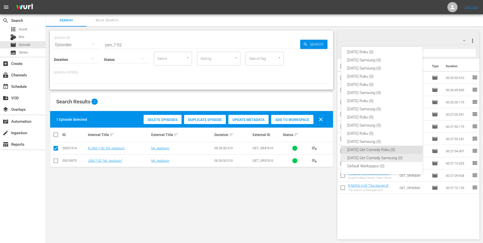
click at [373, 157] on div "[DATE] Get Comedy Samsung (0)" at bounding box center [382, 158] width 69 height 8
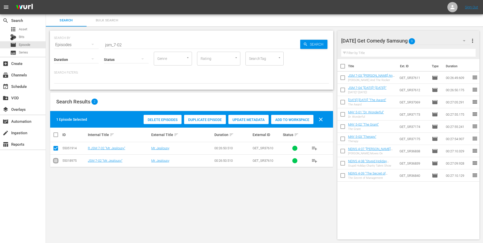
click at [58, 160] on input "checkbox" at bounding box center [56, 162] width 6 height 6
click at [53, 147] on input "checkbox" at bounding box center [56, 149] width 6 height 6
click at [286, 114] on div "Delete Episodes Duplicate Episode Update Metadata Add to Workspace clear" at bounding box center [234, 119] width 185 height 12
click at [287, 121] on span "Add to Workspace" at bounding box center [292, 120] width 42 height 4
click at [427, 38] on div "[DATE] Get Comedy Samsung 10" at bounding box center [406, 41] width 129 height 14
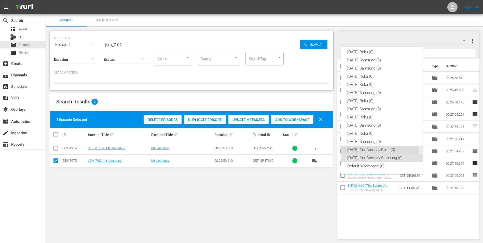
click at [353, 149] on div "[DATE] Get Comedy Roku (0)" at bounding box center [382, 150] width 69 height 8
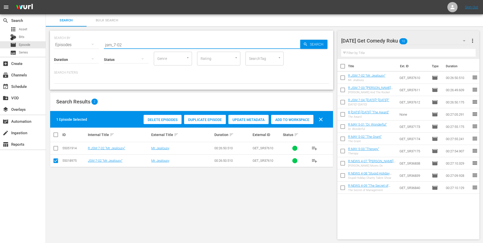
drag, startPoint x: 120, startPoint y: 45, endPoint x: 137, endPoint y: 46, distance: 16.4
click at [137, 46] on input "jsm_7-02" at bounding box center [202, 45] width 196 height 12
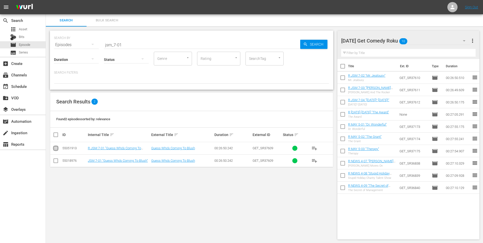
click at [54, 149] on input "checkbox" at bounding box center [56, 149] width 6 height 6
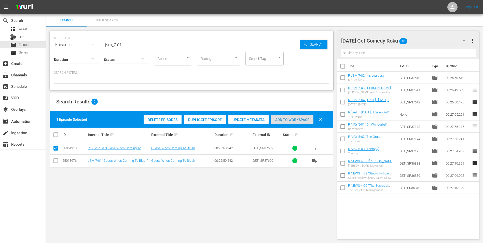
click at [285, 115] on div "Add to Workspace" at bounding box center [292, 120] width 42 height 10
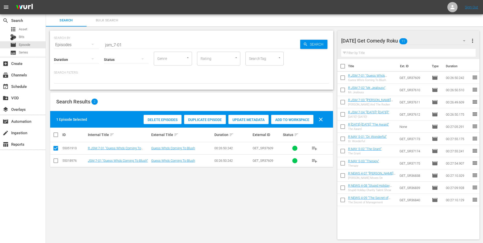
click at [425, 40] on div "[DATE] Get Comedy Roku 11" at bounding box center [406, 41] width 129 height 14
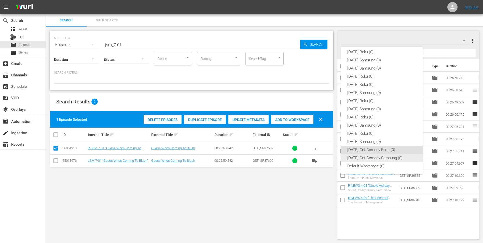
click at [364, 157] on div "[DATE] Get Comedy Samsung (0)" at bounding box center [382, 158] width 69 height 8
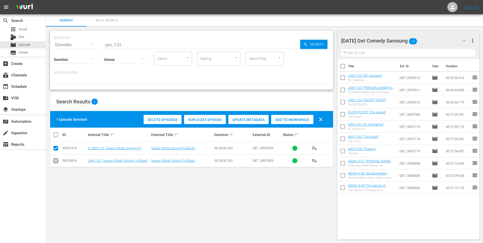
click at [53, 163] on input "checkbox" at bounding box center [56, 162] width 6 height 6
click at [56, 147] on input "checkbox" at bounding box center [56, 149] width 6 height 6
click at [293, 119] on span "Add to Workspace" at bounding box center [292, 120] width 42 height 4
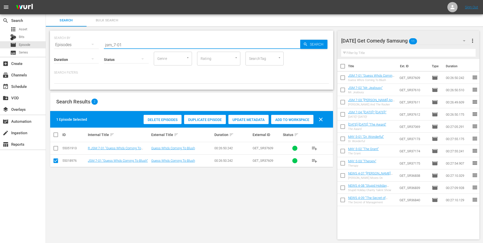
drag, startPoint x: 123, startPoint y: 45, endPoint x: 78, endPoint y: 44, distance: 44.4
click at [78, 44] on div "SEARCH BY Search By Episodes Search ID, Title, Description, Keywords, or Catego…" at bounding box center [192, 42] width 276 height 18
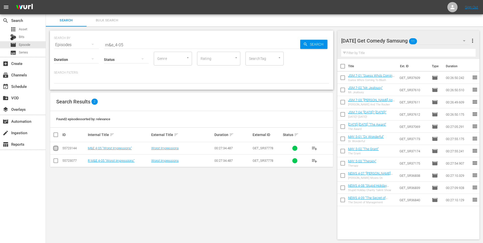
click at [57, 150] on input "checkbox" at bounding box center [56, 149] width 6 height 6
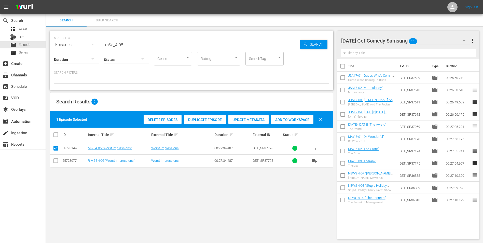
click at [283, 120] on span "Add to Workspace" at bounding box center [292, 120] width 42 height 4
click at [425, 43] on div "[DATE] Get Comedy Samsung 12" at bounding box center [406, 41] width 129 height 14
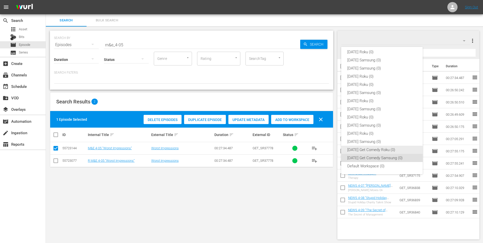
click at [375, 152] on div "[DATE] Get Comedy Roku (0)" at bounding box center [382, 150] width 69 height 8
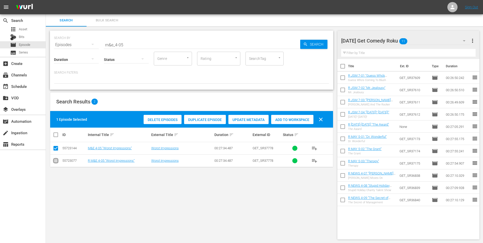
click at [56, 160] on input "checkbox" at bounding box center [56, 162] width 6 height 6
click at [56, 151] on input "checkbox" at bounding box center [56, 149] width 6 height 6
click at [303, 121] on span "Add to Workspace" at bounding box center [292, 120] width 42 height 4
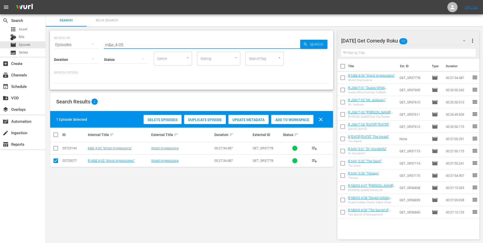
click at [121, 43] on input "m&e_4-05" at bounding box center [202, 45] width 196 height 12
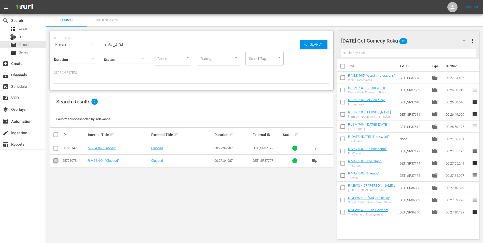
click at [54, 162] on input "checkbox" at bounding box center [56, 162] width 6 height 6
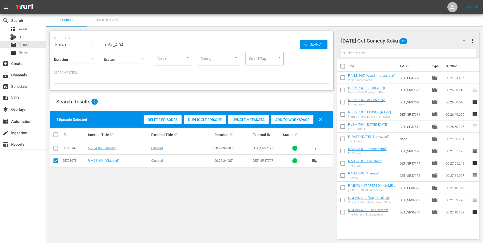
click at [289, 123] on div "Add to Workspace" at bounding box center [292, 120] width 42 height 10
click at [427, 42] on div "[DATE] Get Comedy Roku 13" at bounding box center [406, 41] width 129 height 14
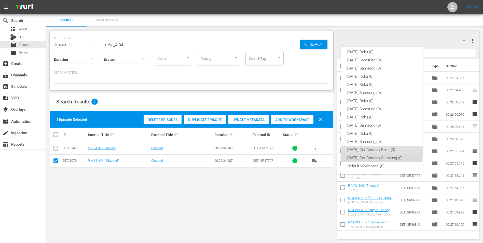
click at [382, 158] on div "[DATE] Get Comedy Samsung (0)" at bounding box center [382, 158] width 69 height 8
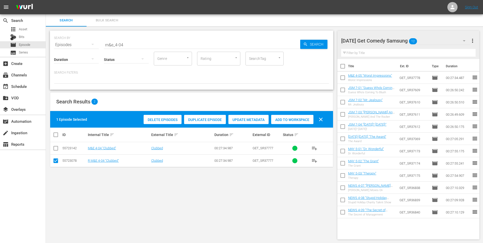
click at [55, 158] on icon at bounding box center [56, 161] width 6 height 6
click at [56, 151] on input "checkbox" at bounding box center [56, 149] width 6 height 6
click at [59, 160] on input "checkbox" at bounding box center [56, 162] width 6 height 6
click at [316, 119] on button "clear" at bounding box center [321, 119] width 12 height 12
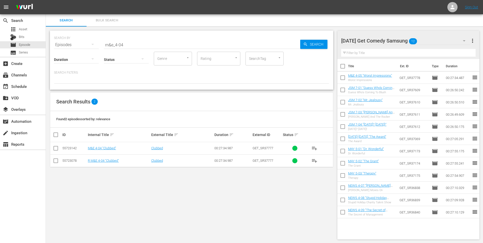
click at [55, 160] on input "checkbox" at bounding box center [56, 162] width 6 height 6
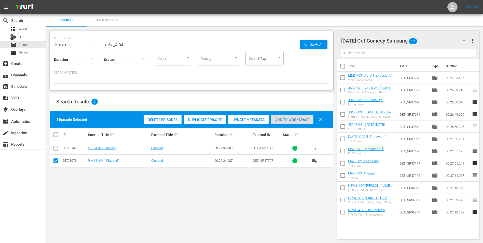
click at [303, 121] on span "Add to Workspace" at bounding box center [292, 120] width 42 height 4
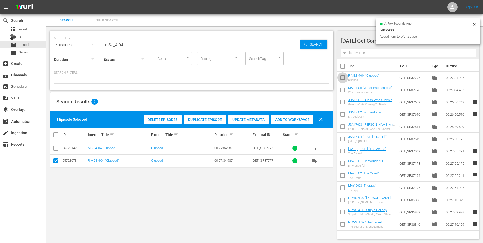
click at [343, 80] on input "checkbox" at bounding box center [343, 78] width 11 height 11
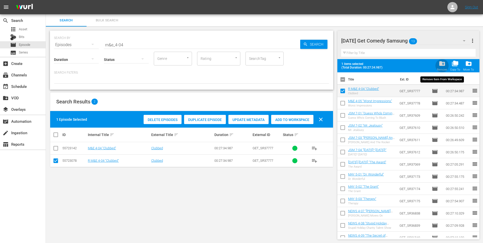
click at [440, 65] on span "folder_delete" at bounding box center [442, 63] width 7 height 7
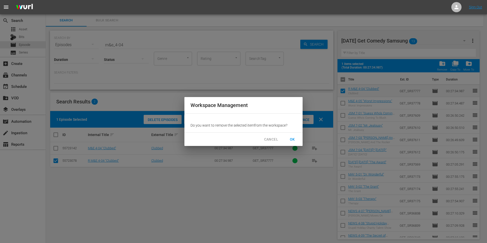
click at [297, 140] on button "OK" at bounding box center [292, 139] width 16 height 9
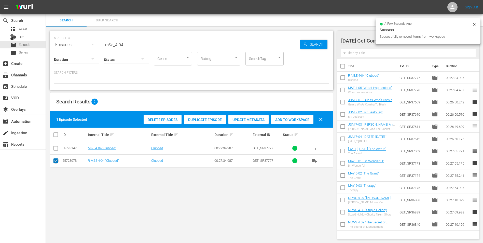
drag, startPoint x: 54, startPoint y: 163, endPoint x: 54, endPoint y: 151, distance: 12.5
click at [54, 163] on input "checkbox" at bounding box center [56, 162] width 6 height 6
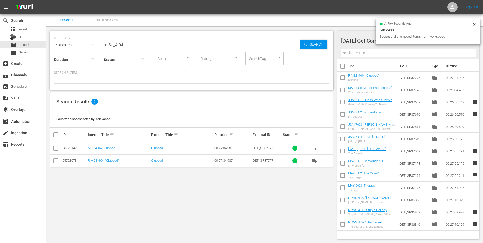
click at [54, 150] on input "checkbox" at bounding box center [56, 149] width 6 height 6
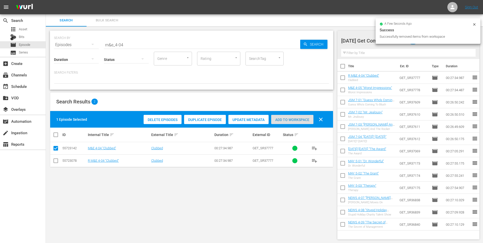
click at [284, 120] on span "Add to Workspace" at bounding box center [292, 120] width 42 height 4
click at [351, 30] on div "[DATE] Get Comedy Samsung 13 [DATE] Get Comedy Samsung more_vert Filter by Titl…" at bounding box center [411, 135] width 146 height 217
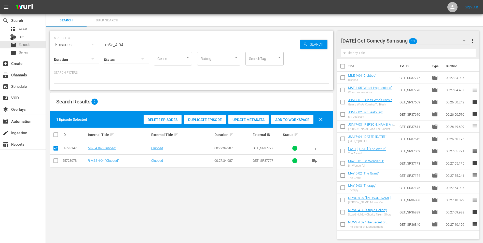
click at [442, 42] on div "[DATE] Get Comedy Samsung 13" at bounding box center [406, 41] width 129 height 14
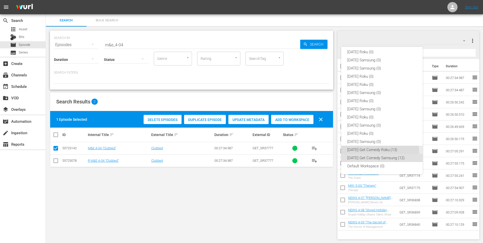
click at [366, 152] on div "[DATE] Get Comedy Roku (13)" at bounding box center [382, 150] width 69 height 8
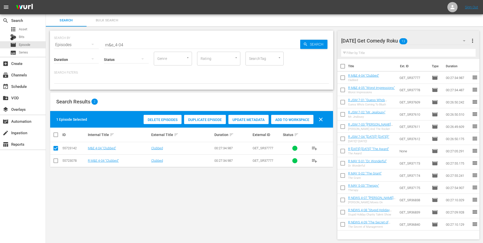
click at [55, 147] on input "checkbox" at bounding box center [56, 149] width 6 height 6
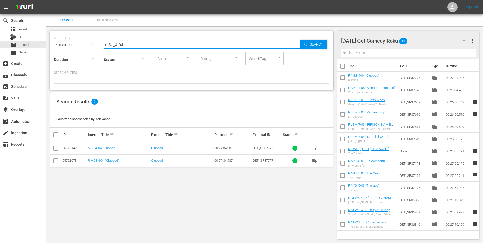
drag, startPoint x: 129, startPoint y: 41, endPoint x: 54, endPoint y: 34, distance: 75.5
click at [54, 34] on div "SEARCH BY Search By Episodes Search ID, Title, Description, Keywords, or Catego…" at bounding box center [192, 42] width 276 height 18
click at [54, 149] on input "checkbox" at bounding box center [56, 149] width 6 height 6
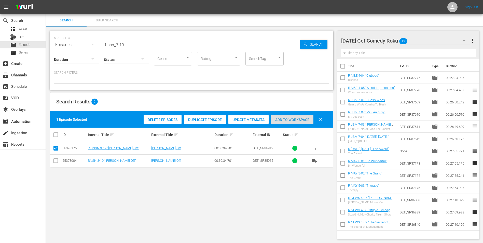
click at [291, 122] on div "Add to Workspace" at bounding box center [292, 120] width 42 height 10
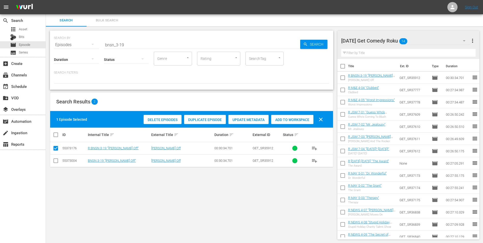
click at [429, 40] on div "[DATE] Get Comedy Roku 14" at bounding box center [406, 41] width 129 height 14
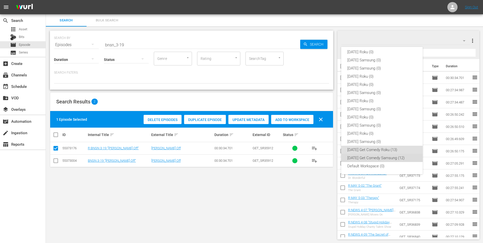
click at [384, 159] on div "[DATE] Get Comedy Samsung (12)" at bounding box center [382, 158] width 69 height 8
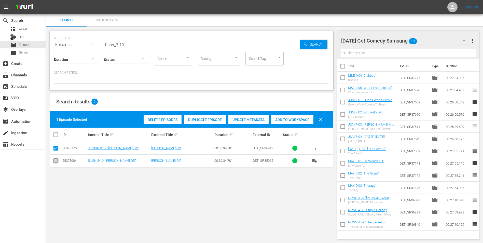
click at [56, 163] on input "checkbox" at bounding box center [56, 162] width 6 height 6
click at [53, 150] on input "checkbox" at bounding box center [56, 149] width 6 height 6
click at [283, 119] on span "Add to Workspace" at bounding box center [292, 120] width 42 height 4
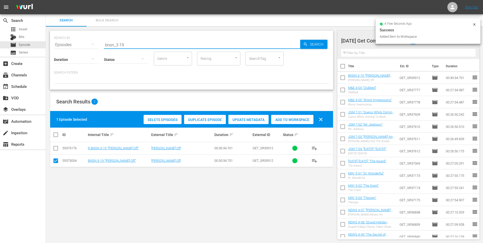
drag, startPoint x: 122, startPoint y: 45, endPoint x: 136, endPoint y: 44, distance: 13.3
click at [136, 44] on input "bnsn_3-19" at bounding box center [202, 45] width 196 height 12
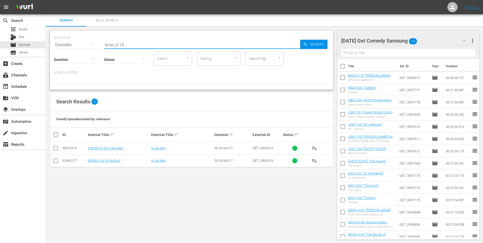
click at [56, 159] on input "checkbox" at bounding box center [56, 162] width 6 height 6
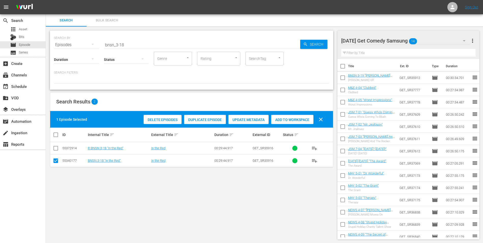
click at [280, 120] on span "Add to Workspace" at bounding box center [292, 120] width 42 height 4
click at [431, 41] on div "[DATE] Get Comedy Samsung 15" at bounding box center [406, 41] width 129 height 14
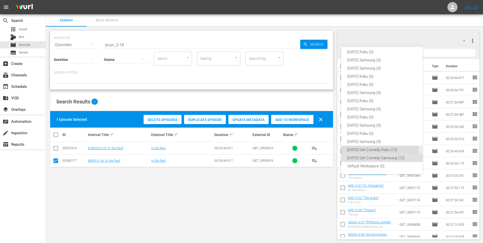
click at [362, 150] on div "[DATE] Get Comedy Roku (13)" at bounding box center [382, 150] width 69 height 8
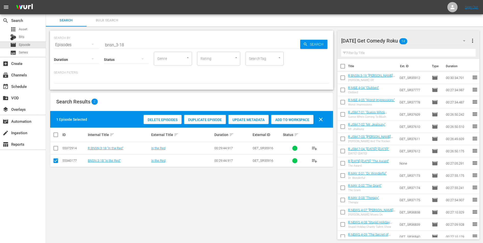
click at [58, 161] on input "checkbox" at bounding box center [56, 162] width 6 height 6
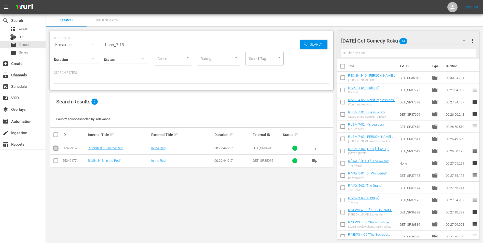
click at [54, 149] on input "checkbox" at bounding box center [56, 149] width 6 height 6
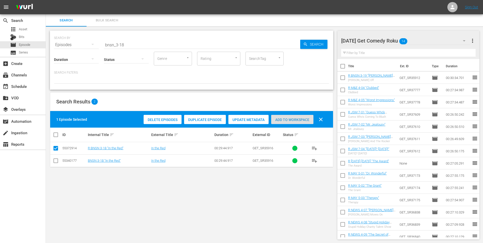
click at [289, 120] on span "Add to Workspace" at bounding box center [292, 120] width 42 height 4
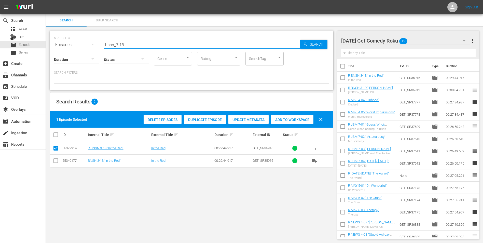
drag, startPoint x: 128, startPoint y: 44, endPoint x: 56, endPoint y: 42, distance: 72.1
click at [56, 43] on div "SEARCH BY Search By Episodes Search ID, Title, Description, Keywords, or Catego…" at bounding box center [192, 42] width 276 height 18
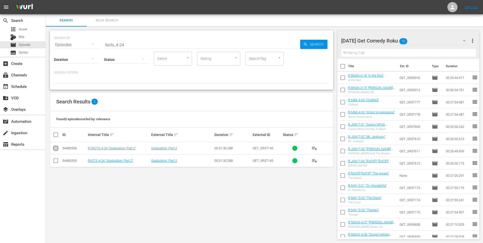
click at [56, 149] on input "checkbox" at bounding box center [56, 149] width 6 height 6
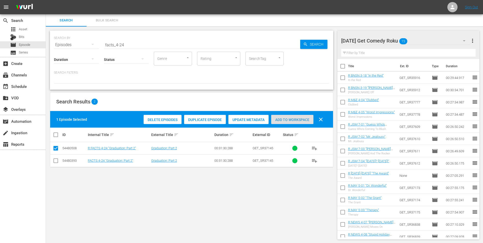
click at [290, 122] on div "Add to Workspace" at bounding box center [292, 120] width 42 height 10
click at [420, 42] on div "[DATE] Get Comedy Roku 16" at bounding box center [406, 41] width 129 height 14
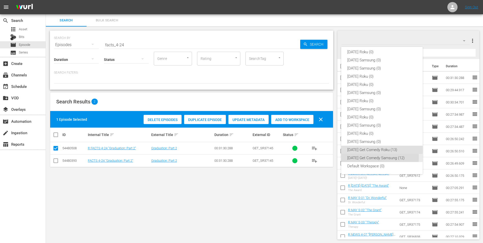
click at [366, 157] on div "[DATE] Get Comedy Samsung (12)" at bounding box center [382, 158] width 69 height 8
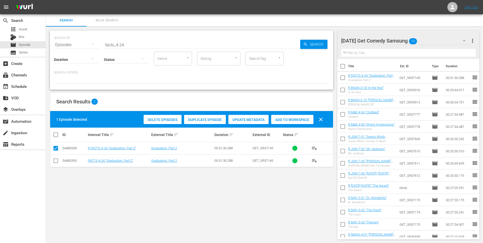
click at [56, 163] on input "checkbox" at bounding box center [56, 162] width 6 height 6
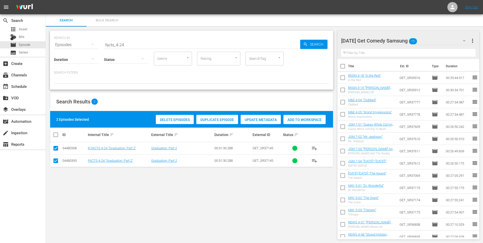
click at [51, 145] on td at bounding box center [55, 148] width 11 height 12
click at [54, 147] on input "checkbox" at bounding box center [56, 149] width 6 height 6
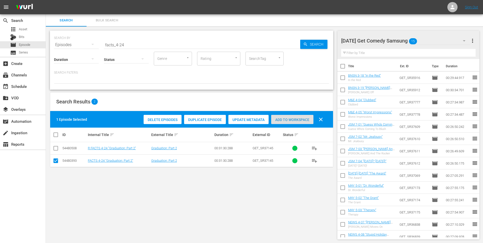
click at [298, 120] on span "Add to Workspace" at bounding box center [292, 120] width 42 height 4
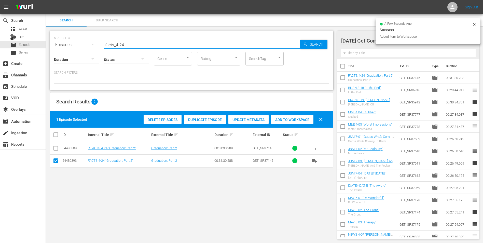
drag, startPoint x: 121, startPoint y: 44, endPoint x: 174, endPoint y: 51, distance: 53.2
click at [174, 51] on input "facts_4-24" at bounding box center [202, 45] width 196 height 12
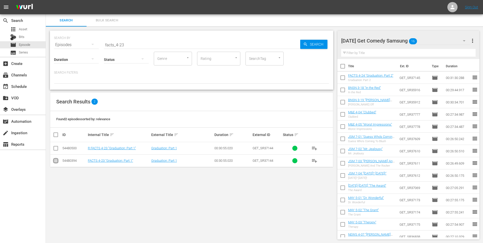
click at [56, 162] on input "checkbox" at bounding box center [56, 162] width 6 height 6
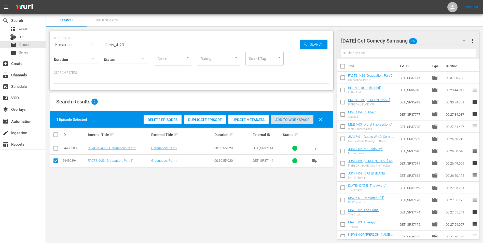
click at [299, 122] on div "Add to Workspace" at bounding box center [292, 120] width 42 height 10
click at [442, 40] on div "[DATE] Get Comedy Samsung 17" at bounding box center [406, 41] width 129 height 14
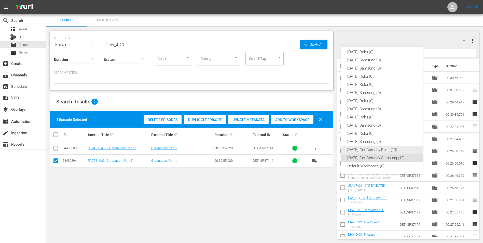
click at [366, 151] on div "[DATE] Get Comedy Roku (13)" at bounding box center [382, 150] width 69 height 8
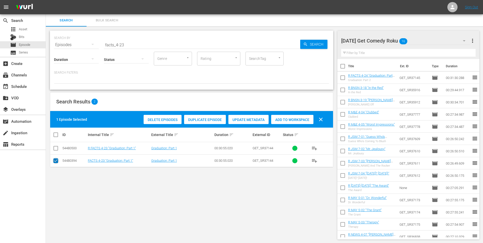
click at [56, 160] on input "checkbox" at bounding box center [56, 162] width 6 height 6
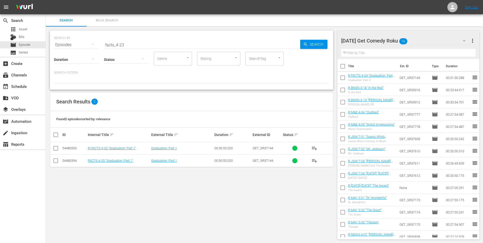
click at [55, 149] on input "checkbox" at bounding box center [56, 149] width 6 height 6
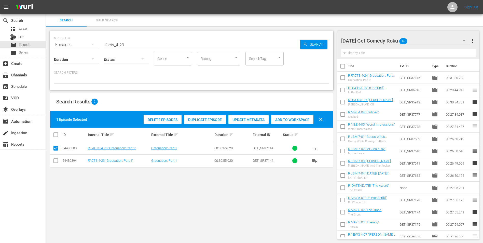
click at [295, 120] on span "Add to Workspace" at bounding box center [292, 120] width 42 height 4
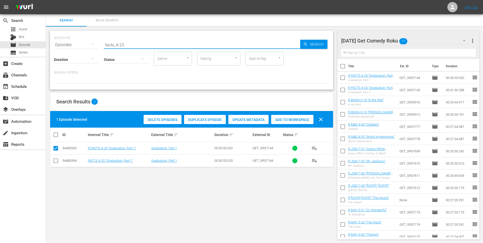
drag, startPoint x: 122, startPoint y: 45, endPoint x: 141, endPoint y: 46, distance: 19.1
click at [141, 46] on input "facts_4-23" at bounding box center [202, 45] width 196 height 12
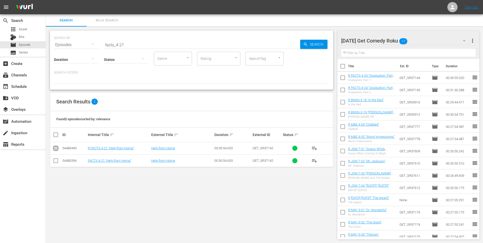
click at [54, 150] on input "checkbox" at bounding box center [56, 149] width 6 height 6
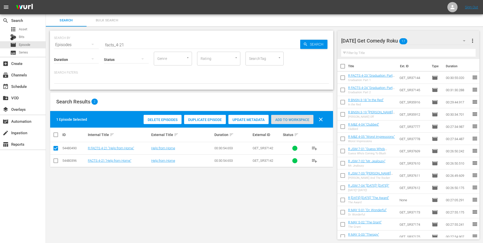
click at [297, 118] on span "Add to Workspace" at bounding box center [292, 120] width 42 height 4
click at [424, 39] on div "[DATE] Get Comedy Roku 18" at bounding box center [406, 41] width 129 height 14
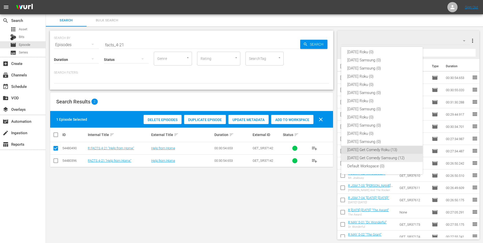
click at [360, 156] on div "[DATE] Get Comedy Samsung (12)" at bounding box center [382, 158] width 69 height 8
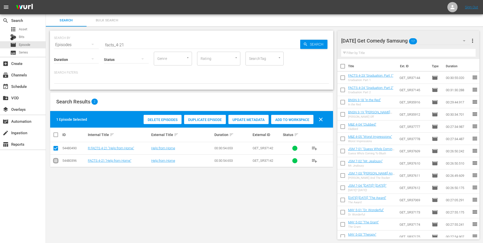
click at [55, 160] on input "checkbox" at bounding box center [56, 162] width 6 height 6
click at [56, 150] on input "checkbox" at bounding box center [56, 149] width 6 height 6
click at [287, 120] on span "Add to Workspace" at bounding box center [292, 120] width 42 height 4
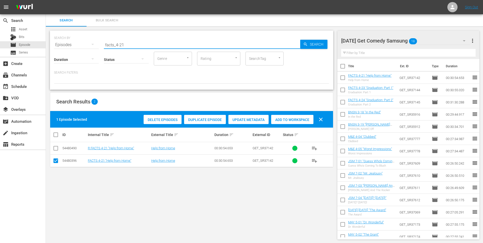
drag, startPoint x: 122, startPoint y: 45, endPoint x: 138, endPoint y: 46, distance: 16.1
click at [138, 46] on input "facts_4-21" at bounding box center [202, 45] width 196 height 12
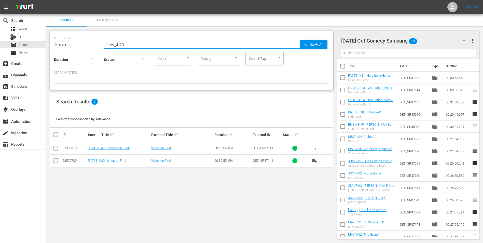
click at [56, 162] on input "checkbox" at bounding box center [56, 162] width 6 height 6
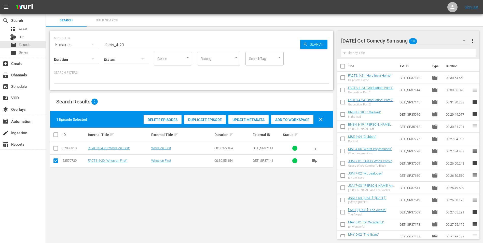
click at [289, 120] on span "Add to Workspace" at bounding box center [292, 120] width 42 height 4
click at [436, 44] on div "[DATE] Get Comedy Samsung 19" at bounding box center [406, 41] width 129 height 14
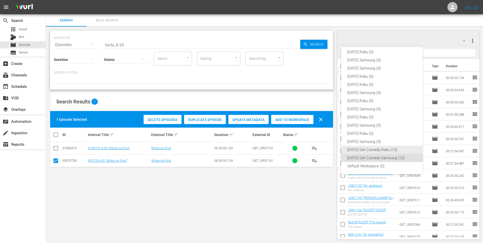
click at [361, 149] on div "[DATE] Get Comedy Roku (13)" at bounding box center [382, 150] width 69 height 8
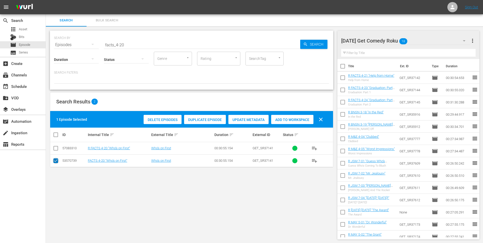
click at [55, 160] on input "checkbox" at bounding box center [56, 162] width 6 height 6
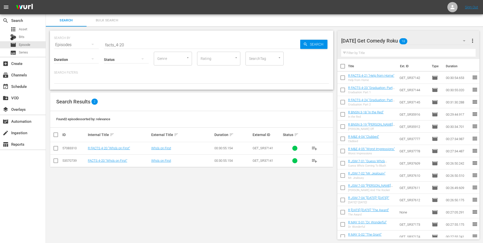
click at [56, 151] on input "checkbox" at bounding box center [56, 149] width 6 height 6
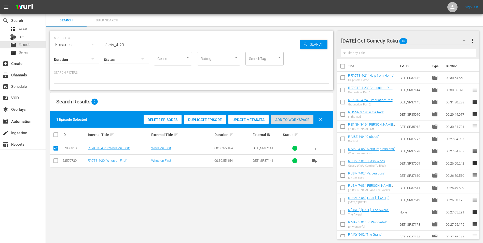
click at [290, 120] on span "Add to Workspace" at bounding box center [292, 120] width 42 height 4
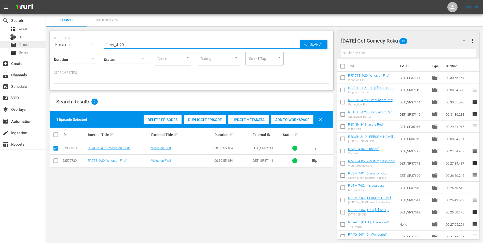
drag, startPoint x: 134, startPoint y: 45, endPoint x: 5, endPoint y: 43, distance: 129.7
click at [46, 0] on div "search Search apps Asset Bits movie Episode subtitles Series add_box Create sub…" at bounding box center [265, 0] width 438 height 0
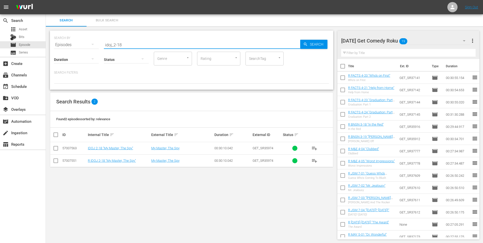
click at [55, 162] on input "checkbox" at bounding box center [56, 162] width 6 height 6
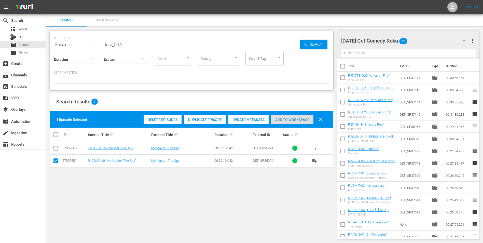
click at [294, 116] on div "Add to Workspace" at bounding box center [292, 120] width 42 height 10
click at [430, 37] on div "[DATE] Get Comedy Roku 20" at bounding box center [406, 41] width 129 height 14
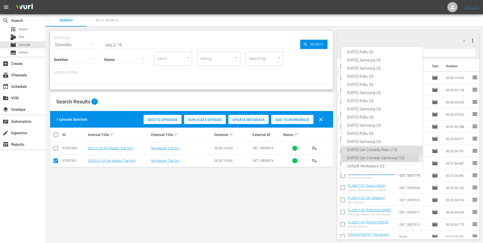
click at [377, 159] on div "[DATE] Get Comedy Samsung (12)" at bounding box center [382, 158] width 69 height 8
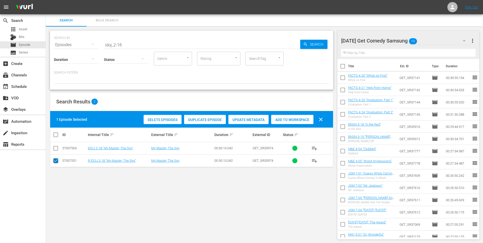
click at [54, 161] on input "checkbox" at bounding box center [56, 162] width 6 height 6
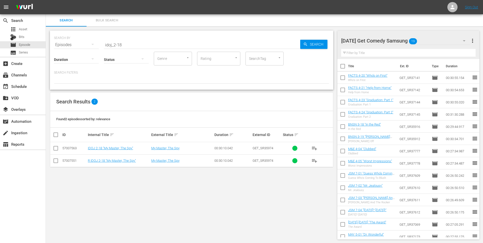
click at [55, 151] on input "checkbox" at bounding box center [56, 149] width 6 height 6
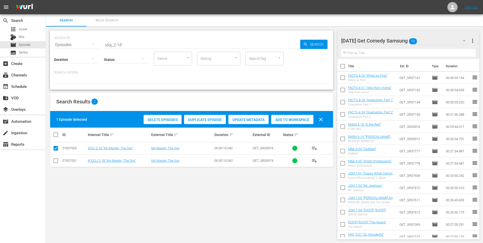
click at [293, 121] on span "Add to Workspace" at bounding box center [292, 120] width 42 height 4
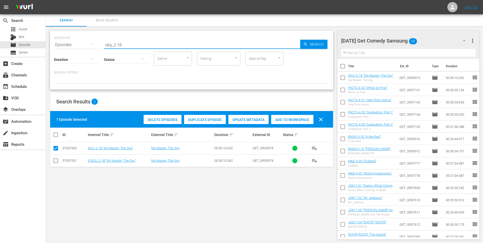
drag, startPoint x: 119, startPoint y: 41, endPoint x: 148, endPoint y: 53, distance: 31.6
click at [148, 53] on div "SEARCH BY Search By Episodes Search ID, Title, Description, Keywords, or Catego…" at bounding box center [192, 60] width 284 height 59
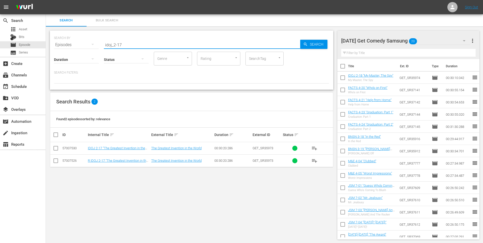
click at [55, 150] on input "checkbox" at bounding box center [56, 149] width 6 height 6
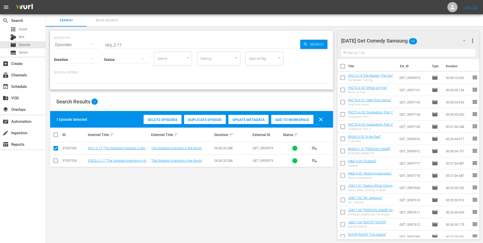
click at [276, 118] on span "Add to Workspace" at bounding box center [292, 120] width 42 height 4
click at [432, 45] on hr at bounding box center [406, 45] width 129 height 0
click at [433, 38] on div "[DATE] Get Comedy Samsung 21" at bounding box center [406, 41] width 129 height 14
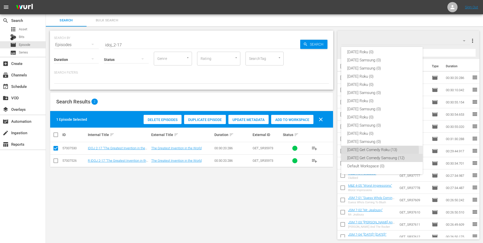
click at [366, 150] on div "[DATE] Get Comedy Roku (13)" at bounding box center [382, 150] width 69 height 8
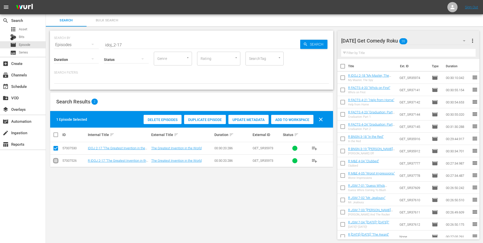
click at [55, 162] on input "checkbox" at bounding box center [56, 162] width 6 height 6
click at [55, 152] on input "checkbox" at bounding box center [56, 149] width 6 height 6
click at [298, 120] on span "Add to Workspace" at bounding box center [292, 120] width 42 height 4
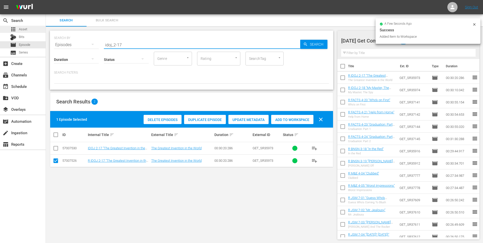
drag, startPoint x: 131, startPoint y: 44, endPoint x: 8, endPoint y: 30, distance: 123.9
click at [46, 0] on div "search Search apps Asset Bits movie Episode subtitles Series add_box Create sub…" at bounding box center [265, 0] width 438 height 0
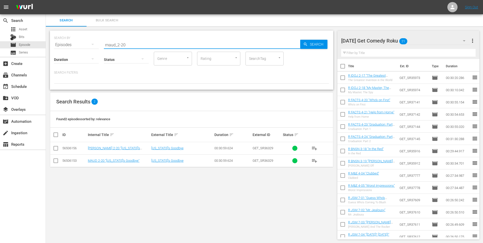
click at [56, 149] on input "checkbox" at bounding box center [56, 149] width 6 height 6
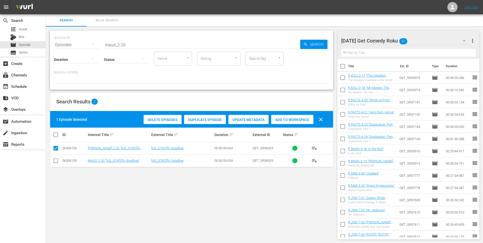
click at [302, 118] on span "Add to Workspace" at bounding box center [292, 120] width 42 height 4
click at [422, 42] on div "[DATE] Get Comedy Roku 22" at bounding box center [406, 41] width 129 height 14
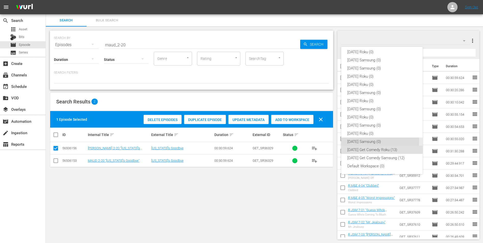
click at [356, 140] on div "[DATE] Samsung (0)" at bounding box center [382, 142] width 69 height 8
click at [356, 140] on div "[DATE] Roku (0) [DATE] Samsung (0) [DATE] Samsung (0) [DATE] Roku (0) [DATE] Ro…" at bounding box center [241, 121] width 483 height 243
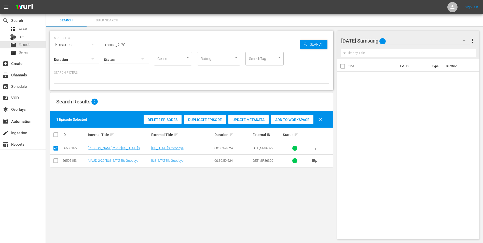
click at [411, 40] on div "[DATE] Samsung 0" at bounding box center [406, 41] width 129 height 14
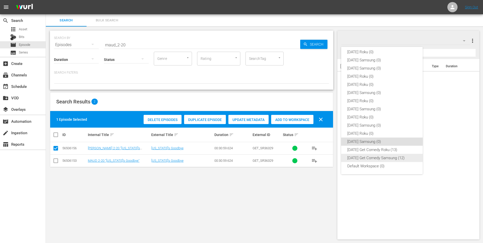
click at [374, 157] on div "[DATE] Get Comedy Samsung (12)" at bounding box center [382, 158] width 69 height 8
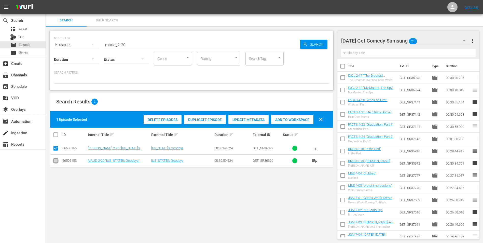
click at [55, 160] on input "checkbox" at bounding box center [56, 162] width 6 height 6
click at [56, 148] on input "checkbox" at bounding box center [56, 149] width 6 height 6
click at [297, 122] on div "Add to Workspace" at bounding box center [292, 120] width 42 height 10
click at [429, 40] on div "[DATE] Get Comedy Samsung 22" at bounding box center [406, 41] width 129 height 14
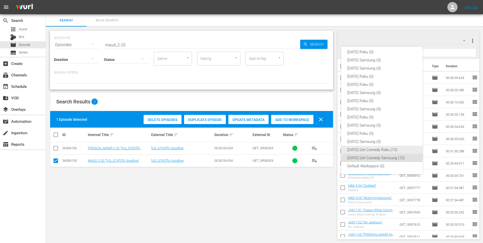
click at [380, 149] on div "[DATE] Get Comedy Roku (13)" at bounding box center [382, 150] width 69 height 8
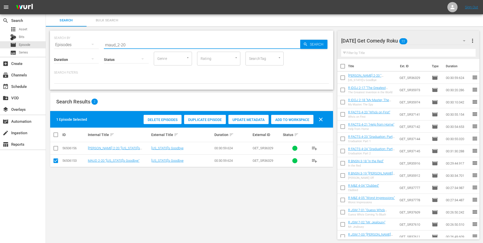
drag, startPoint x: 121, startPoint y: 47, endPoint x: 147, endPoint y: 46, distance: 26.0
click at [147, 46] on input "maud_2-20" at bounding box center [202, 45] width 196 height 12
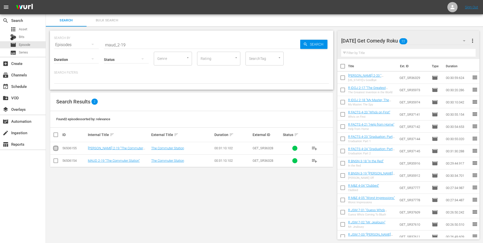
click at [56, 149] on input "checkbox" at bounding box center [56, 149] width 6 height 6
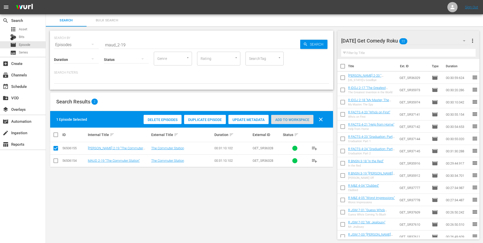
click at [291, 118] on span "Add to Workspace" at bounding box center [292, 120] width 42 height 4
click at [416, 41] on div "[DATE] Get Comedy Roku 23" at bounding box center [406, 41] width 129 height 14
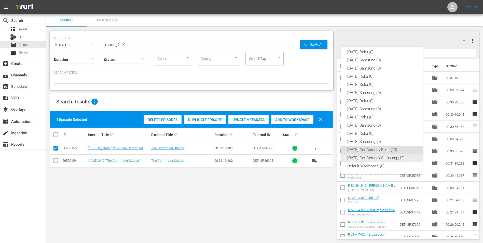
click at [358, 157] on div "[DATE] Get Comedy Samsung (12)" at bounding box center [382, 158] width 69 height 8
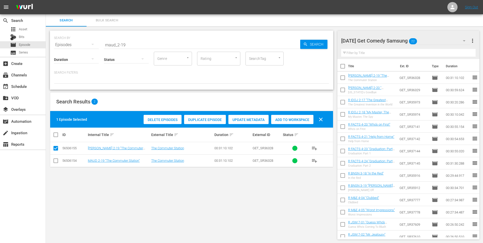
click at [56, 163] on input "checkbox" at bounding box center [56, 162] width 6 height 6
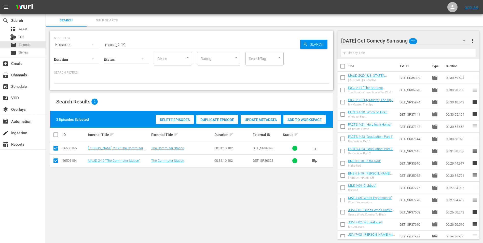
click at [55, 148] on input "checkbox" at bounding box center [56, 149] width 6 height 6
click at [292, 118] on span "Add to Workspace" at bounding box center [292, 120] width 42 height 4
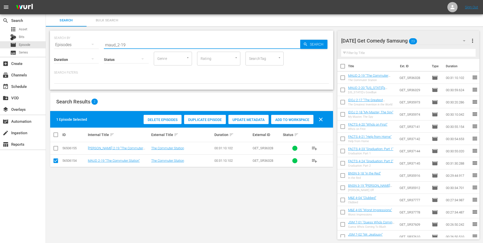
drag, startPoint x: 139, startPoint y: 45, endPoint x: 59, endPoint y: 50, distance: 79.9
click at [59, 50] on div "SEARCH BY Search By Episodes Search ID, Title, Description, Keywords, or Catego…" at bounding box center [192, 60] width 284 height 59
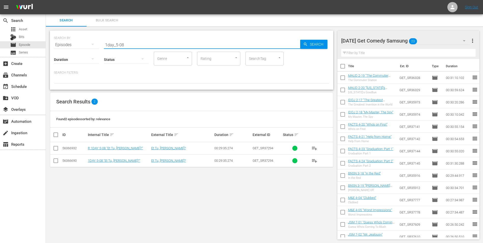
click at [56, 164] on input "checkbox" at bounding box center [56, 162] width 6 height 6
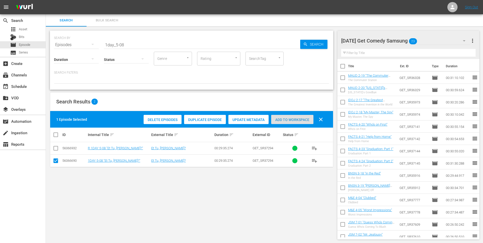
click at [301, 120] on span "Add to Workspace" at bounding box center [292, 120] width 42 height 4
click at [434, 40] on div "[DATE] Get Comedy Samsung 24" at bounding box center [406, 41] width 129 height 14
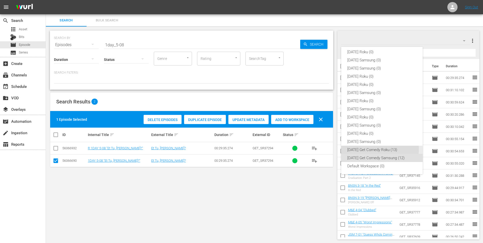
click at [370, 149] on div "[DATE] Get Comedy Roku (13)" at bounding box center [382, 150] width 69 height 8
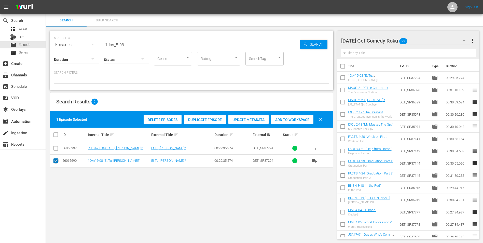
click at [54, 160] on input "checkbox" at bounding box center [56, 162] width 6 height 6
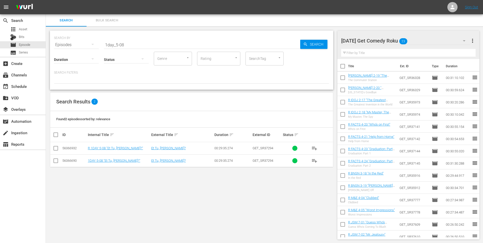
click at [54, 152] on input "checkbox" at bounding box center [56, 149] width 6 height 6
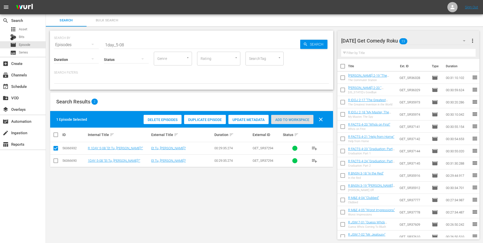
click at [290, 121] on span "Add to Workspace" at bounding box center [292, 120] width 42 height 4
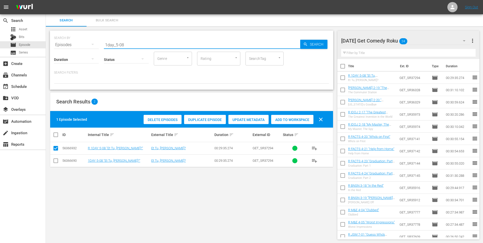
drag, startPoint x: 130, startPoint y: 47, endPoint x: 62, endPoint y: 43, distance: 68.4
click at [67, 44] on div "SEARCH BY Search By Episodes Search ID, Title, Description, Keywords, or Catego…" at bounding box center [192, 42] width 276 height 18
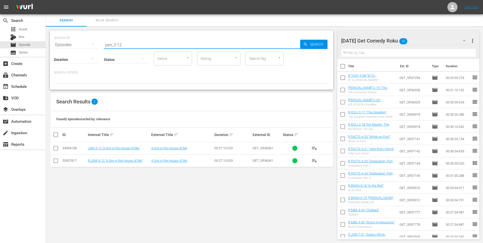
click at [51, 160] on td at bounding box center [55, 160] width 11 height 12
click at [55, 161] on input "checkbox" at bounding box center [56, 162] width 6 height 6
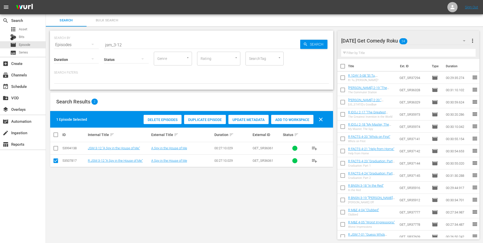
click at [298, 119] on span "Add to Workspace" at bounding box center [292, 120] width 42 height 4
click at [425, 42] on div "[DATE] Get Comedy Roku 25" at bounding box center [406, 41] width 129 height 14
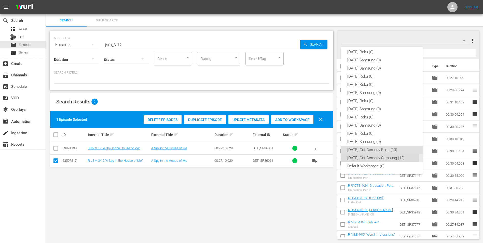
click at [369, 156] on div "[DATE] Get Comedy Samsung (12)" at bounding box center [382, 158] width 69 height 8
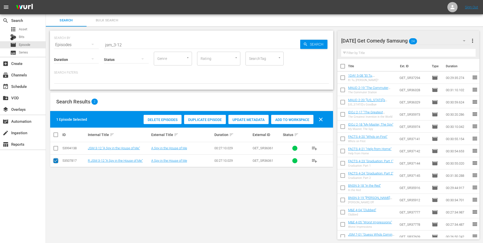
click at [56, 164] on input "checkbox" at bounding box center [56, 162] width 6 height 6
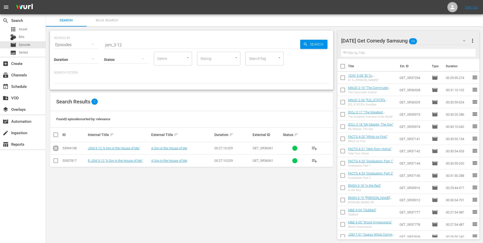
click at [53, 150] on input "checkbox" at bounding box center [56, 149] width 6 height 6
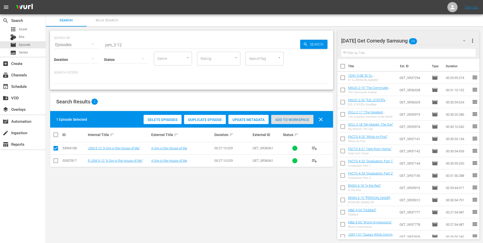
click at [299, 118] on span "Add to Workspace" at bounding box center [292, 120] width 42 height 4
click at [19, 35] on span "Bits" at bounding box center [22, 36] width 6 height 5
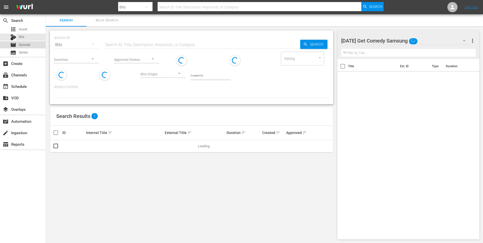
click at [23, 44] on span "Episode" at bounding box center [24, 44] width 11 height 5
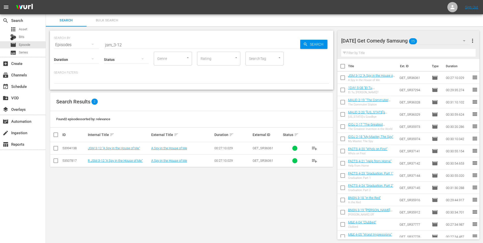
click at [430, 41] on div "[DATE] Get Comedy Samsung 25" at bounding box center [406, 41] width 129 height 14
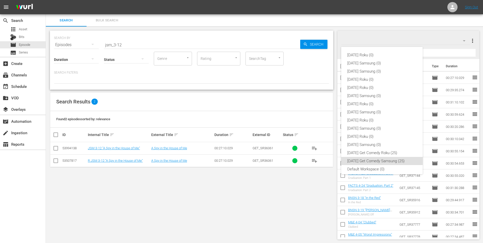
scroll to position [3, 0]
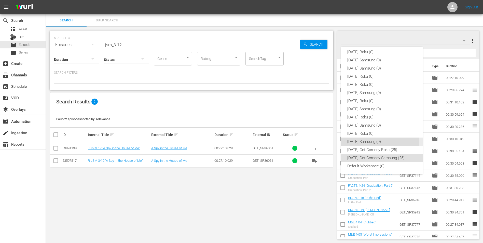
click at [376, 141] on div "[DATE] Samsung (0)" at bounding box center [382, 142] width 69 height 8
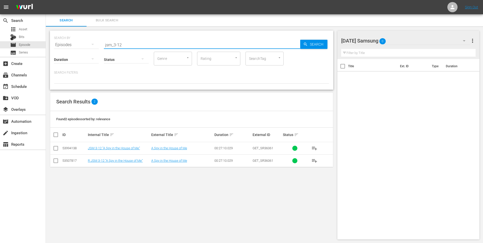
drag, startPoint x: 124, startPoint y: 45, endPoint x: 83, endPoint y: 41, distance: 41.5
click at [83, 41] on div "SEARCH BY Search By Episodes Search ID, Title, Description, Keywords, or Catego…" at bounding box center [192, 42] width 276 height 18
click at [55, 159] on input "checkbox" at bounding box center [56, 162] width 6 height 6
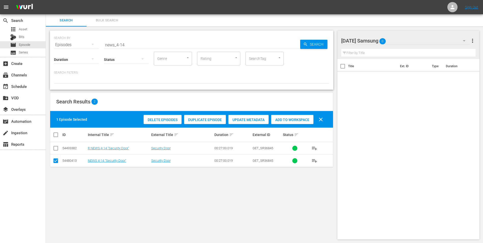
click at [300, 116] on div "Add to Workspace" at bounding box center [292, 120] width 42 height 10
click at [415, 38] on div "[DATE] Samsung 1" at bounding box center [406, 41] width 129 height 14
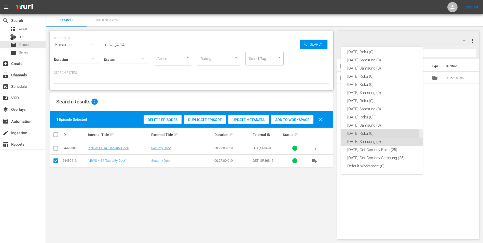
click at [370, 133] on div "[DATE] Roku (0)" at bounding box center [382, 133] width 69 height 8
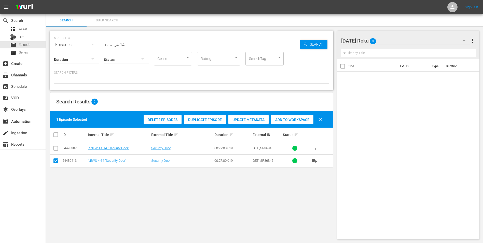
click at [55, 160] on input "checkbox" at bounding box center [56, 162] width 6 height 6
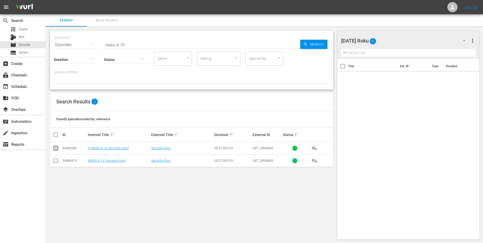
click at [55, 151] on input "checkbox" at bounding box center [56, 149] width 6 height 6
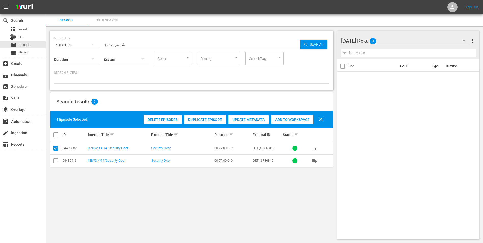
click at [311, 116] on div "Add to Workspace" at bounding box center [292, 120] width 42 height 10
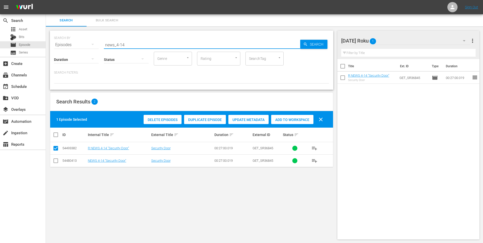
drag, startPoint x: 127, startPoint y: 45, endPoint x: 122, endPoint y: 45, distance: 4.3
click at [122, 45] on input "news_4-14" at bounding box center [202, 45] width 196 height 12
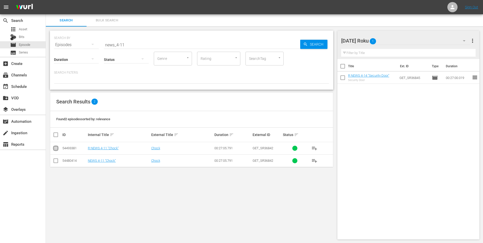
click at [54, 149] on input "checkbox" at bounding box center [56, 149] width 6 height 6
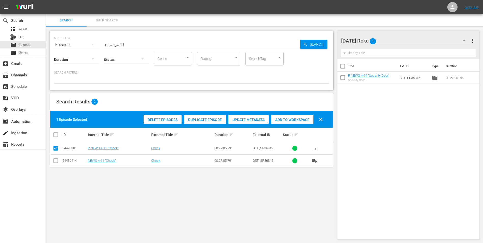
click at [297, 119] on span "Add to Workspace" at bounding box center [292, 120] width 42 height 4
click at [402, 42] on div "[DATE] Roku 2" at bounding box center [406, 41] width 129 height 14
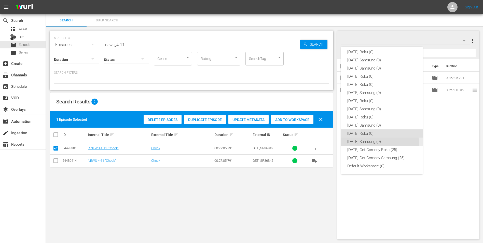
drag, startPoint x: 365, startPoint y: 145, endPoint x: 161, endPoint y: 209, distance: 214.5
click at [365, 145] on div "[DATE] Samsung (0)" at bounding box center [382, 142] width 69 height 8
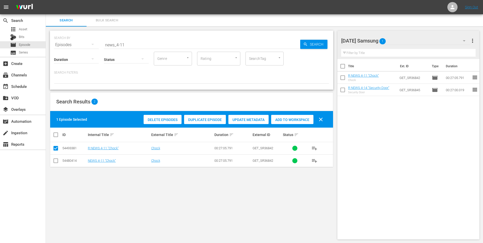
click at [55, 162] on input "checkbox" at bounding box center [56, 162] width 6 height 6
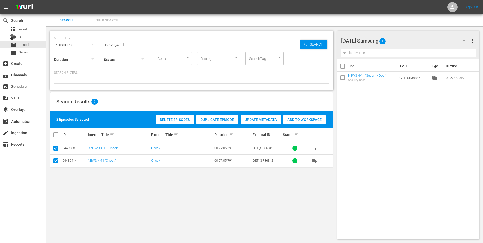
click at [54, 148] on input "checkbox" at bounding box center [56, 149] width 6 height 6
click at [302, 118] on span "Add to Workspace" at bounding box center [292, 120] width 42 height 4
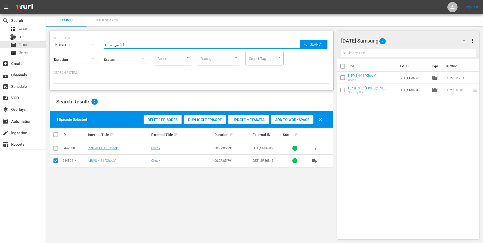
drag, startPoint x: 123, startPoint y: 46, endPoint x: 134, endPoint y: 46, distance: 10.7
click at [134, 46] on input "news_4-11" at bounding box center [202, 45] width 196 height 12
